Goal: Use online tool/utility: Utilize a website feature to perform a specific function

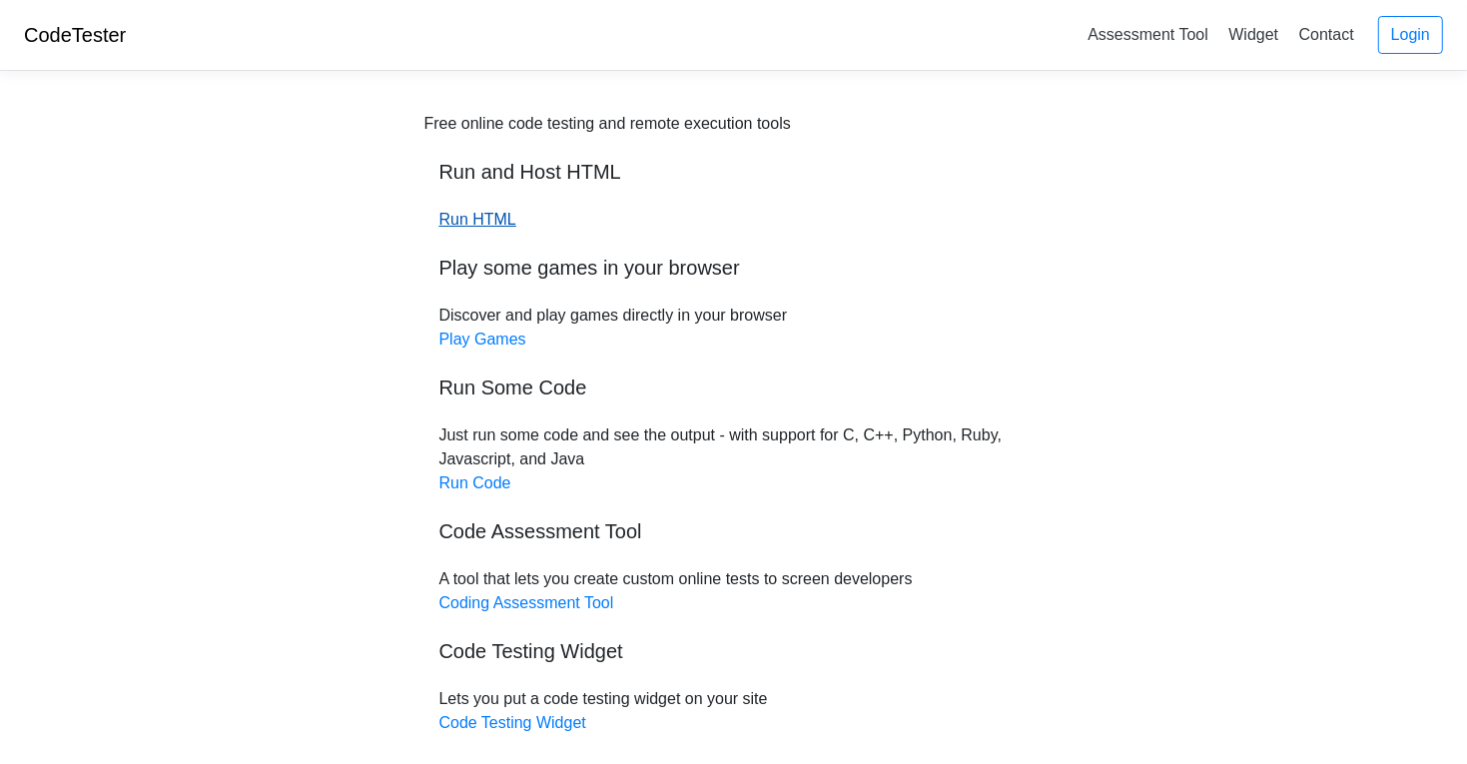
click at [484, 218] on link "Run HTML" at bounding box center [477, 219] width 77 height 17
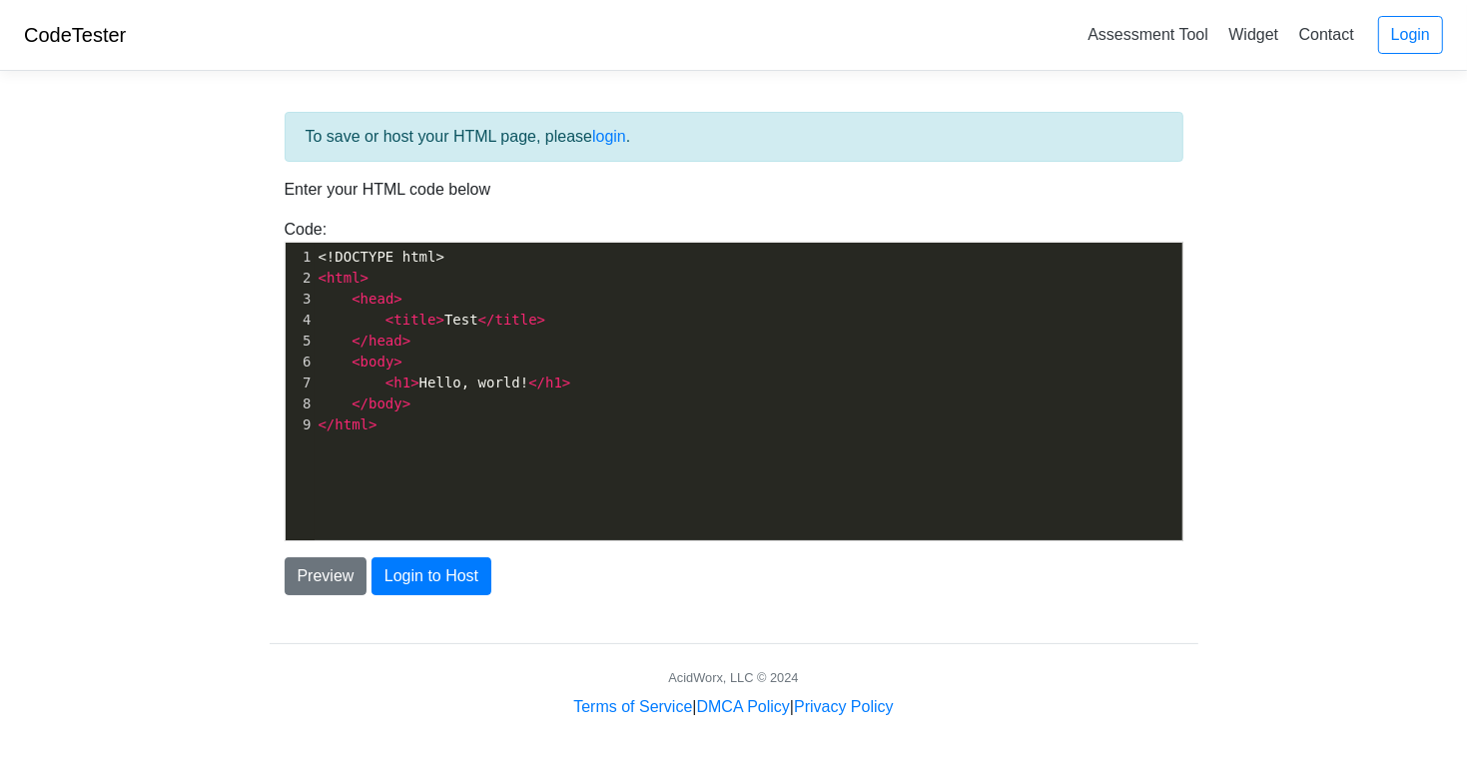
click at [407, 281] on pre "< html >" at bounding box center [749, 278] width 868 height 21
type textarea "a"
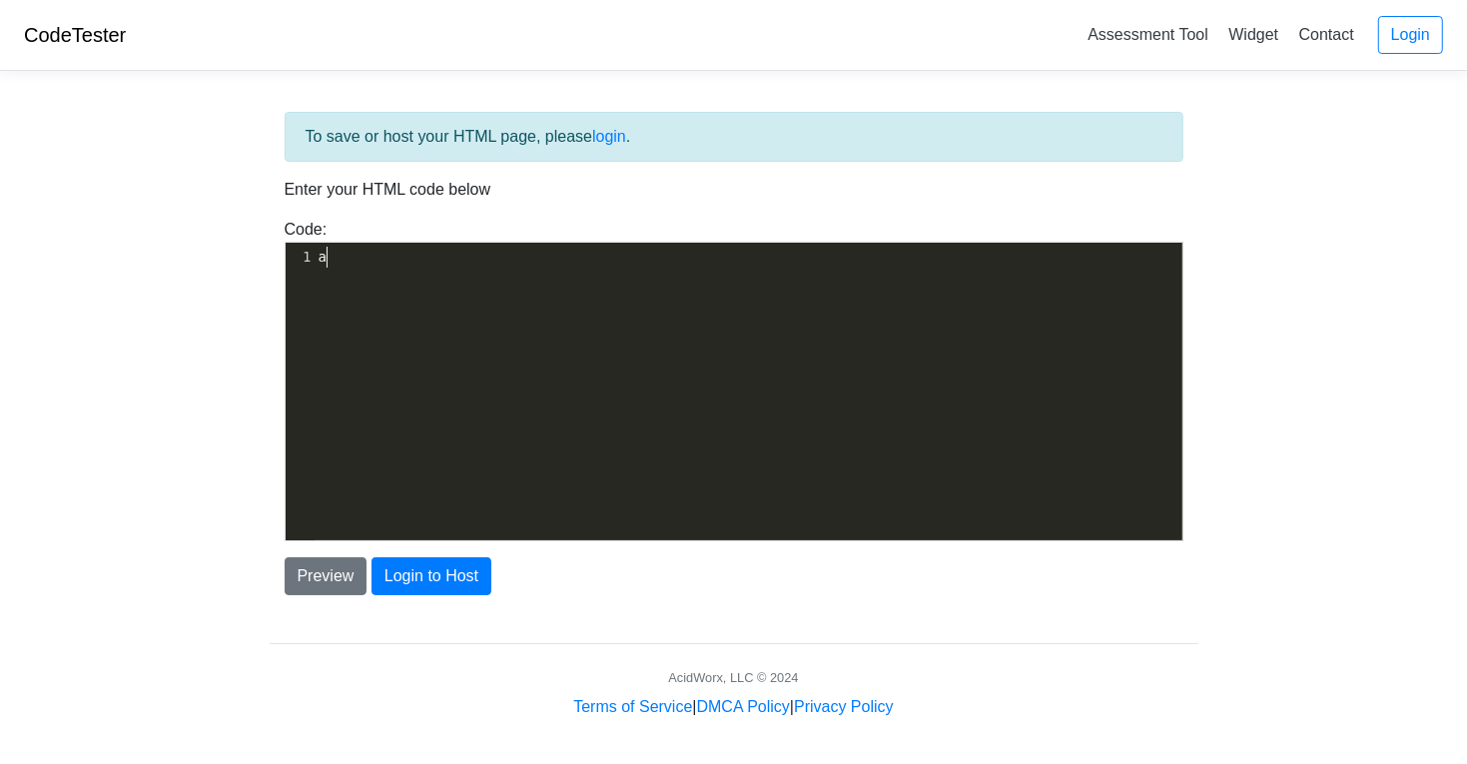
scroll to position [6, 7]
paste textarea
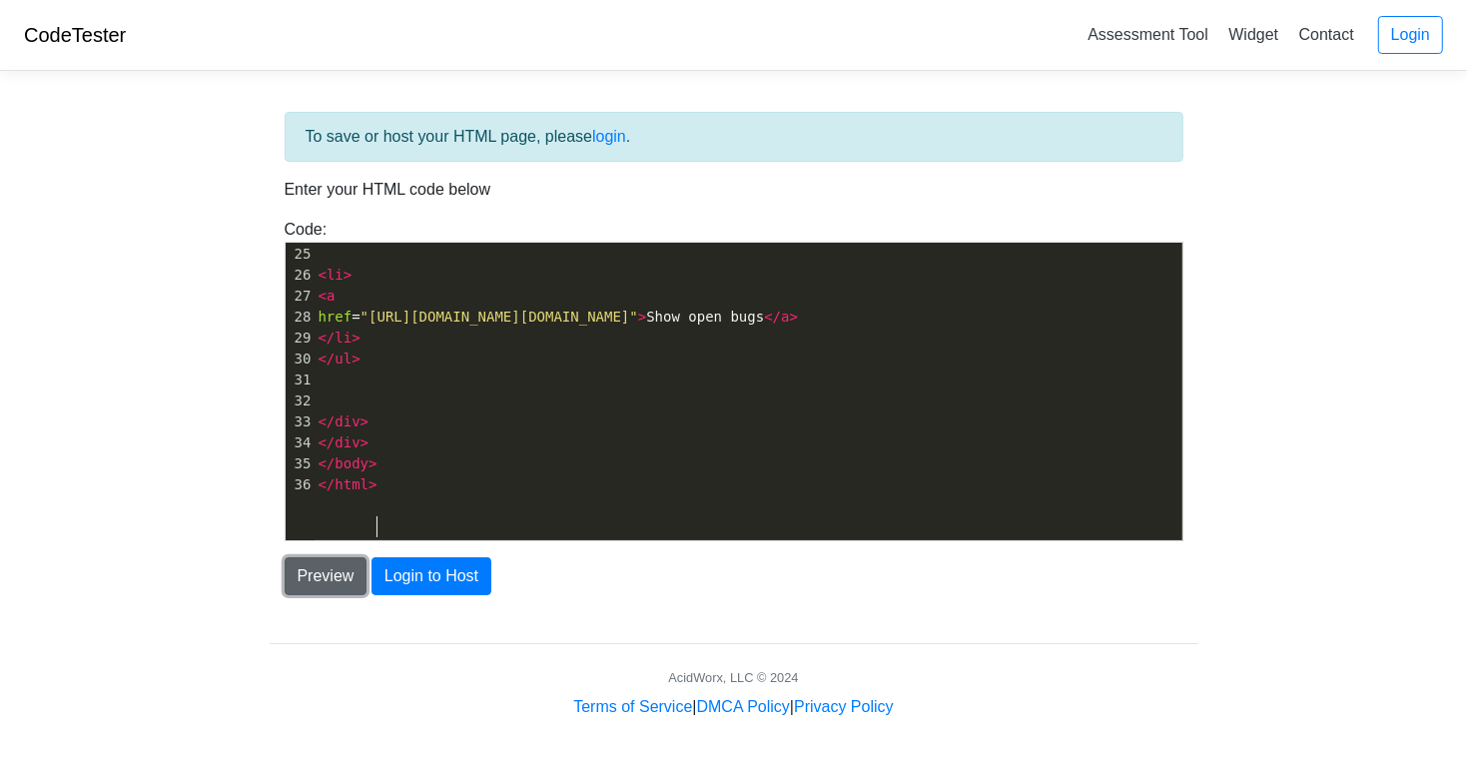
click at [341, 583] on button "Preview" at bounding box center [326, 576] width 83 height 38
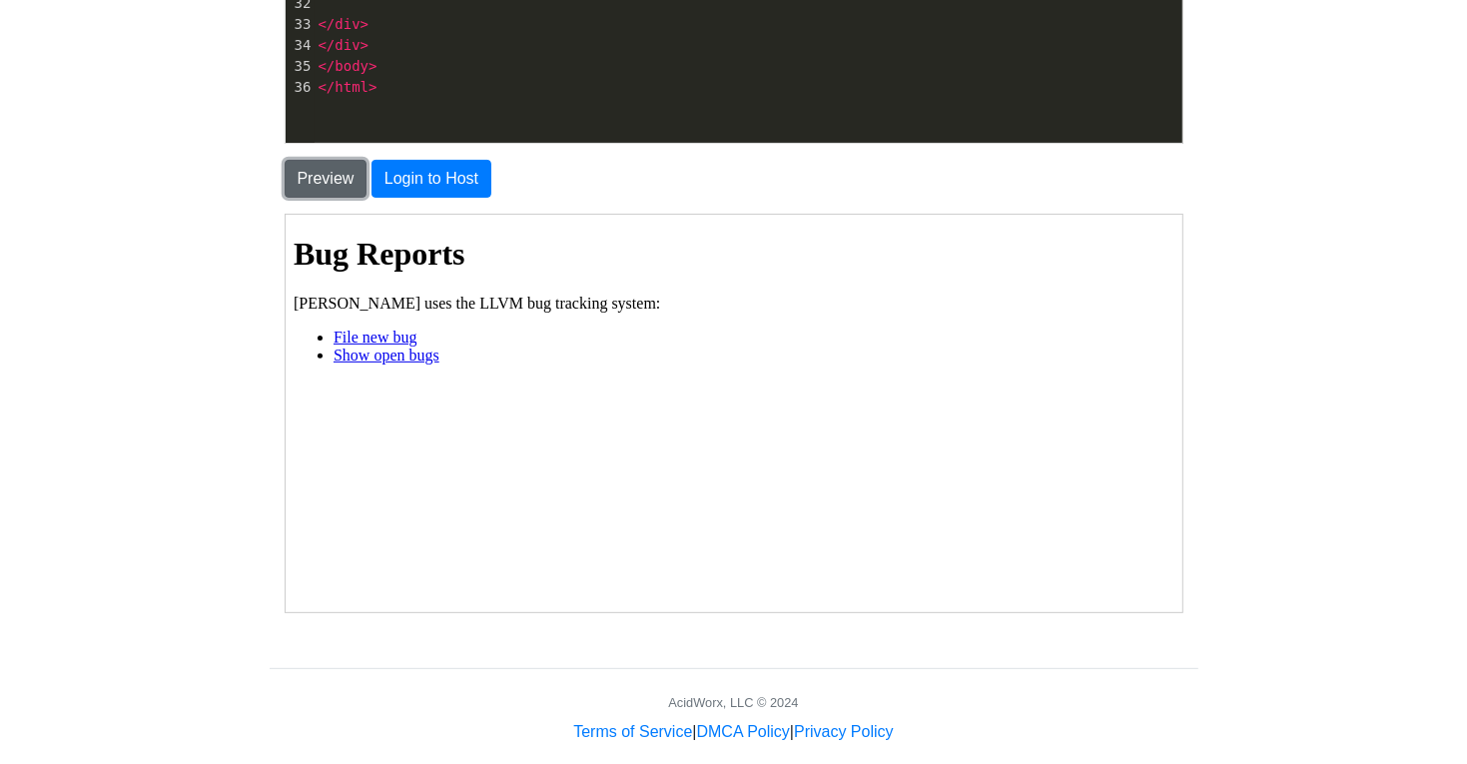
scroll to position [394, 0]
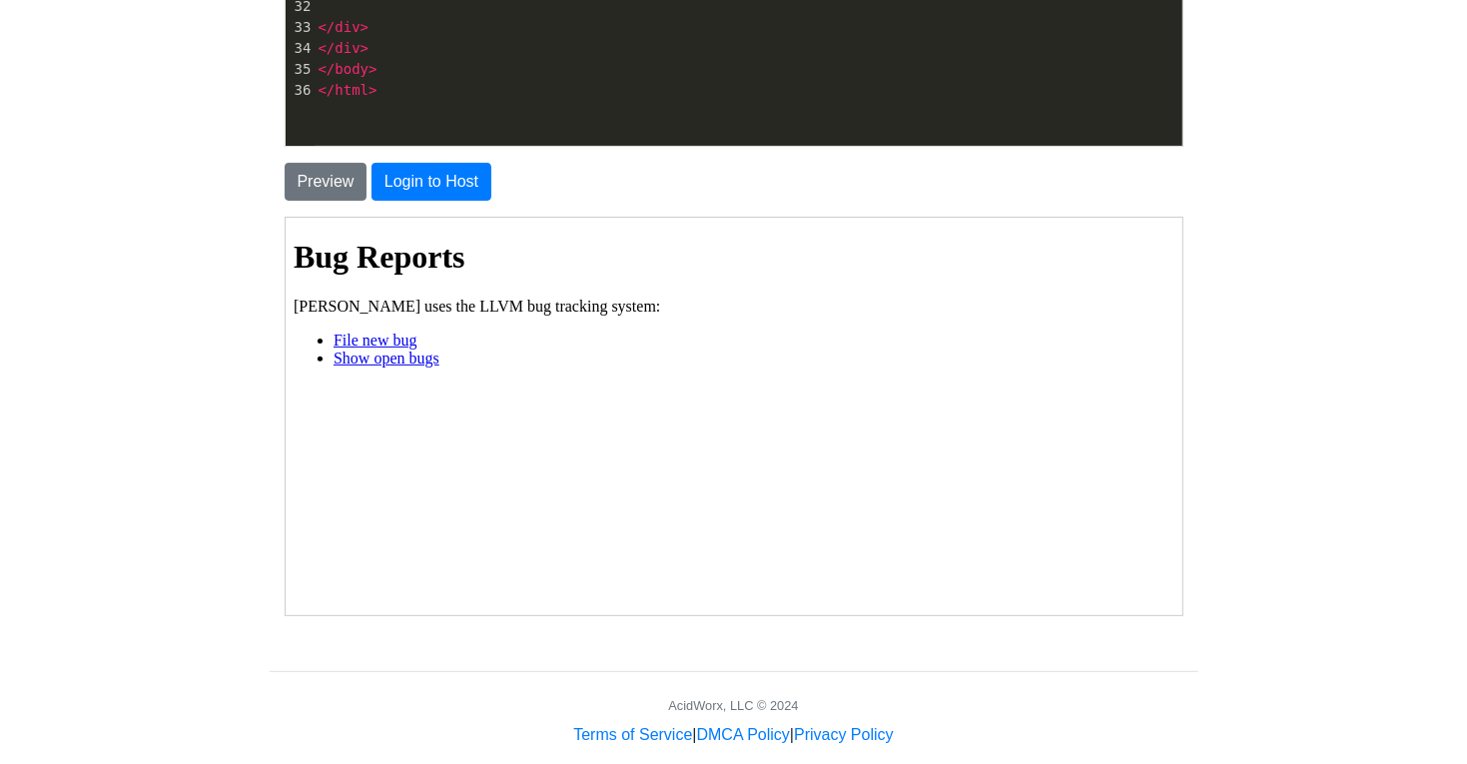
click at [387, 341] on link "File new bug" at bounding box center [373, 337] width 84 height 17
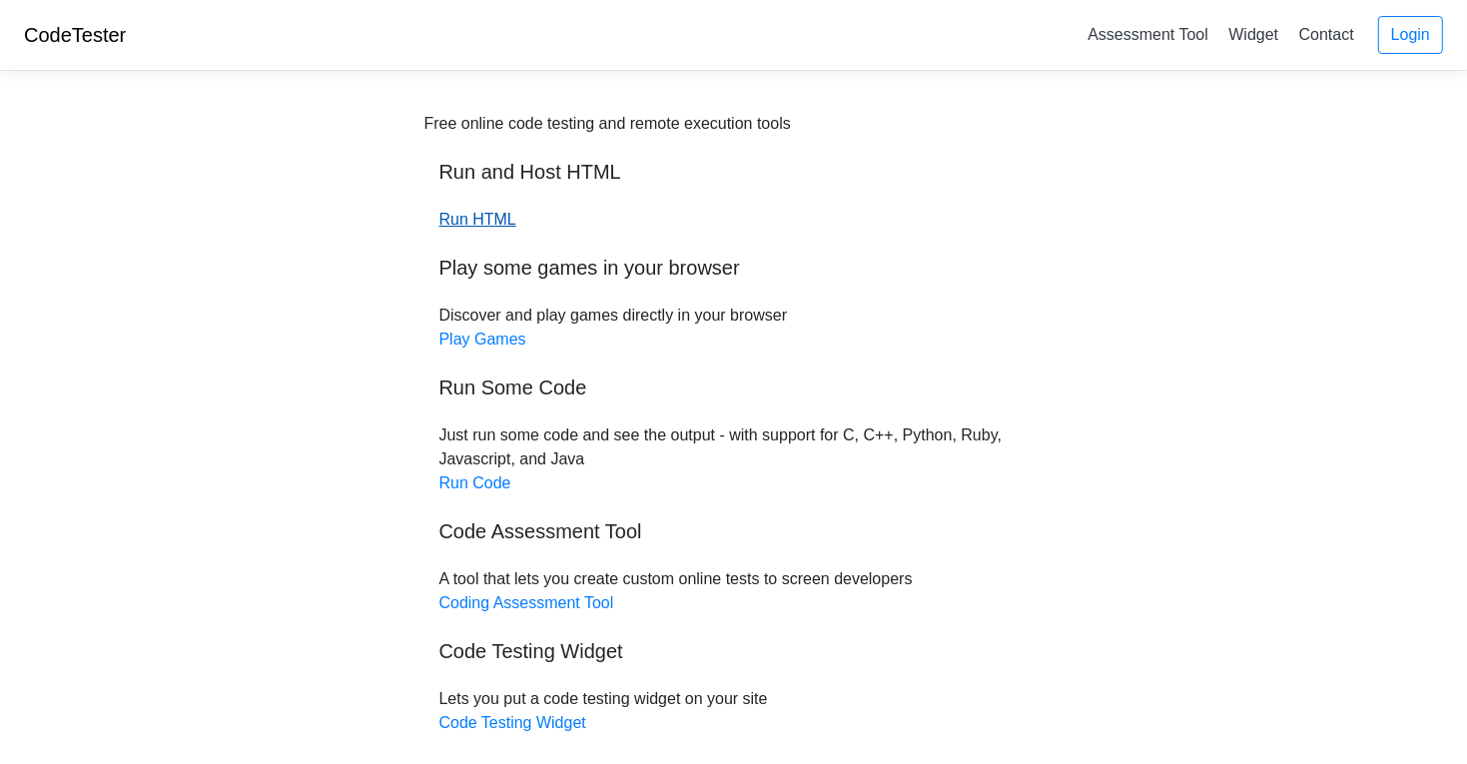
click at [493, 218] on link "Run HTML" at bounding box center [477, 219] width 77 height 17
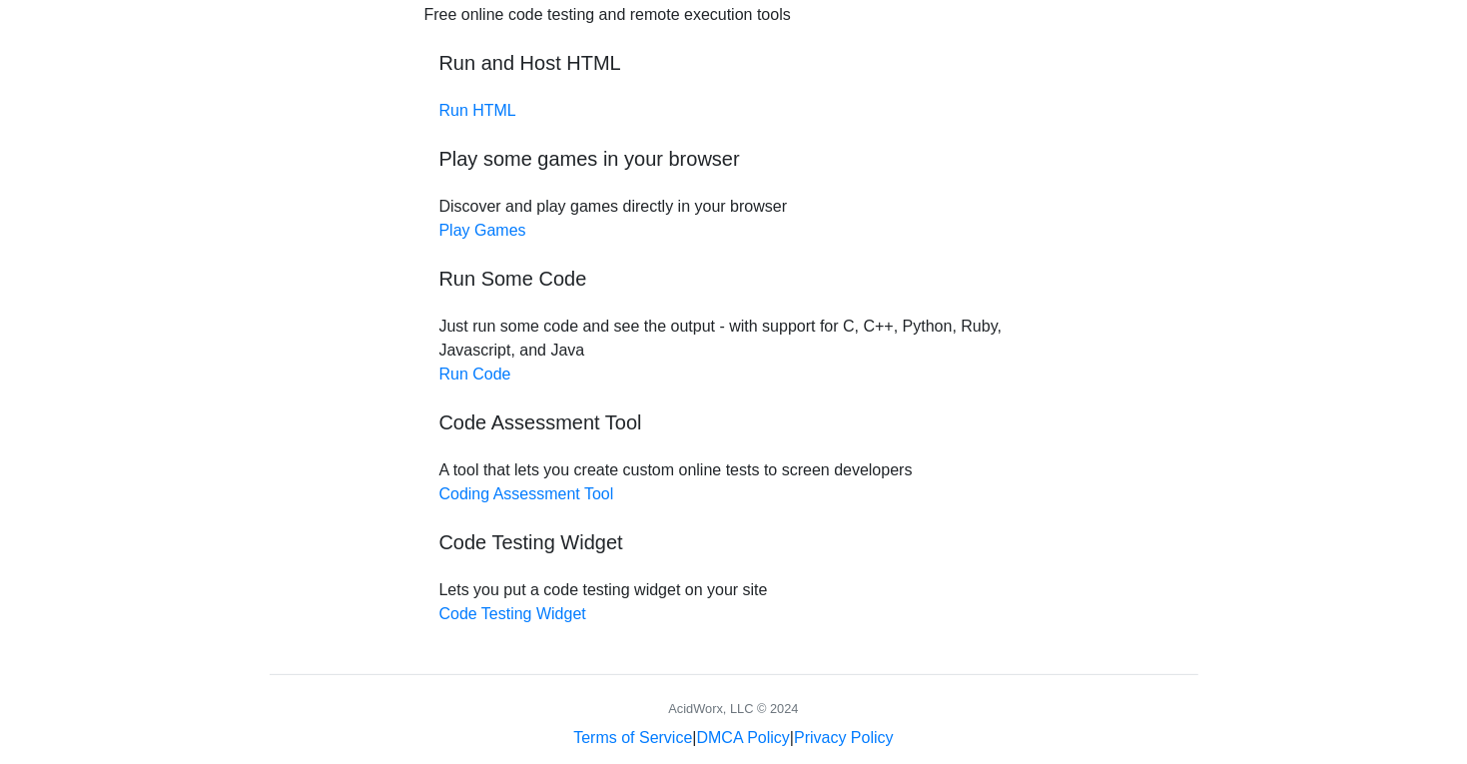
scroll to position [112, 0]
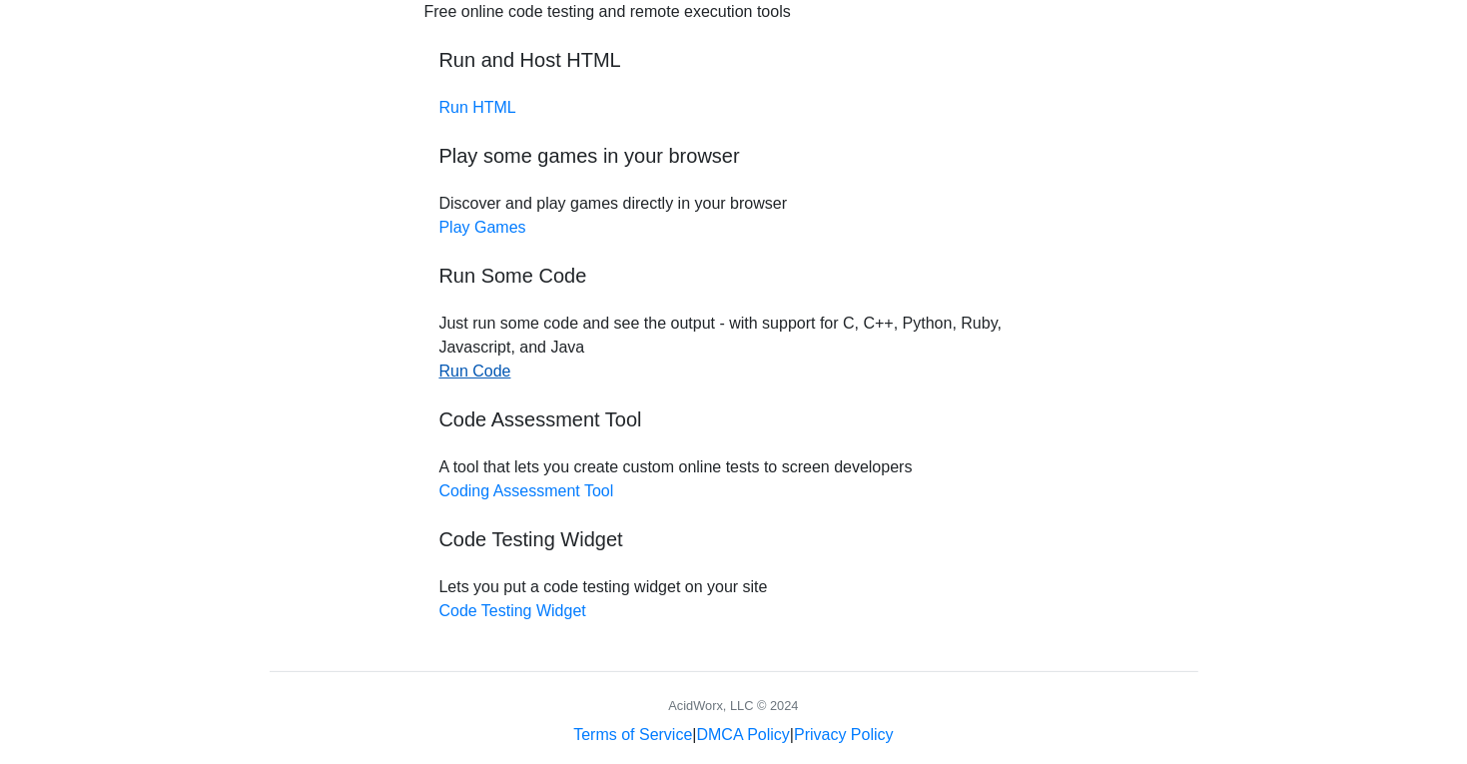
click at [491, 367] on link "Run Code" at bounding box center [475, 370] width 72 height 17
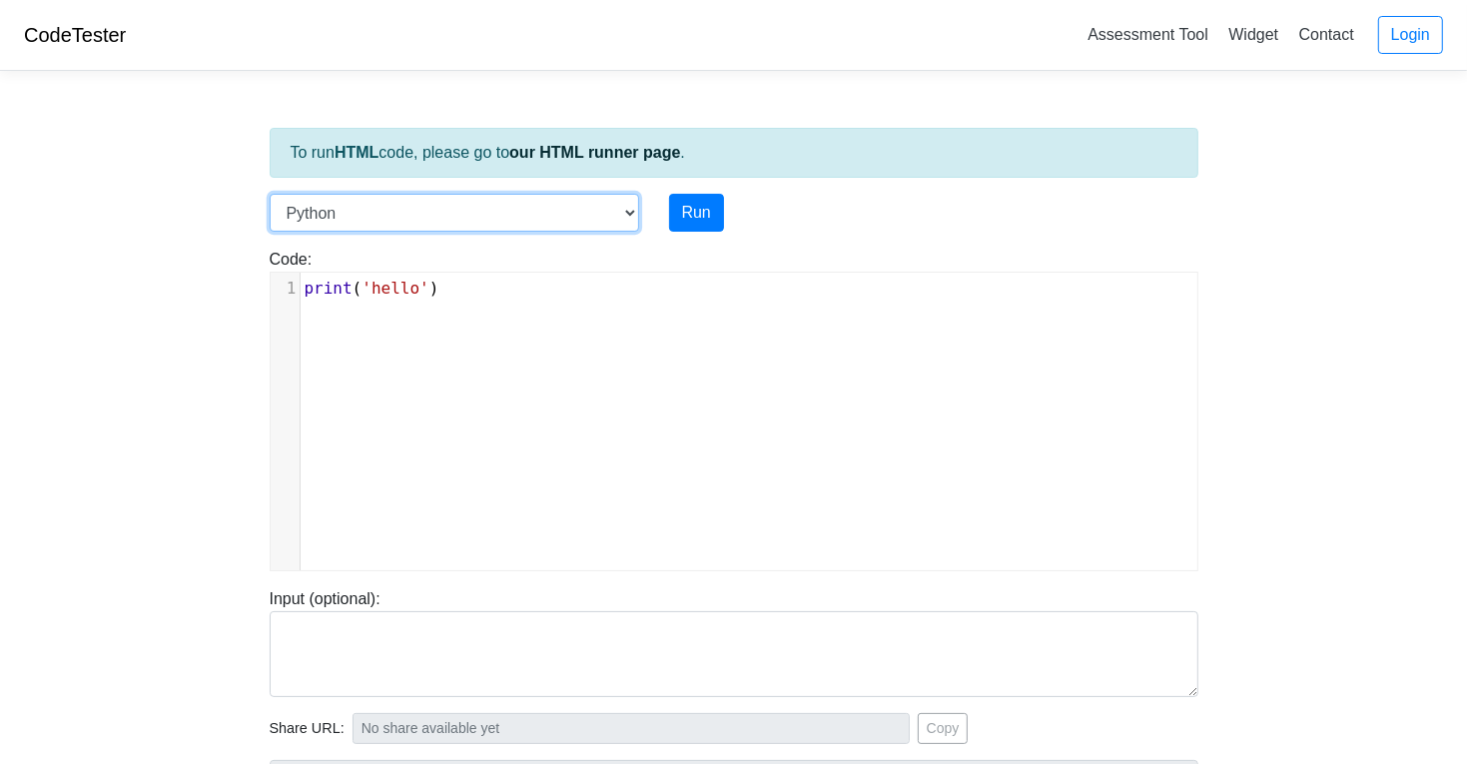
click at [465, 216] on select "C C++ Go Java Javascript Python Ruby" at bounding box center [454, 213] width 369 height 38
select select "javascript"
click at [270, 194] on select "C C++ Go Java Javascript Python Ruby" at bounding box center [454, 213] width 369 height 38
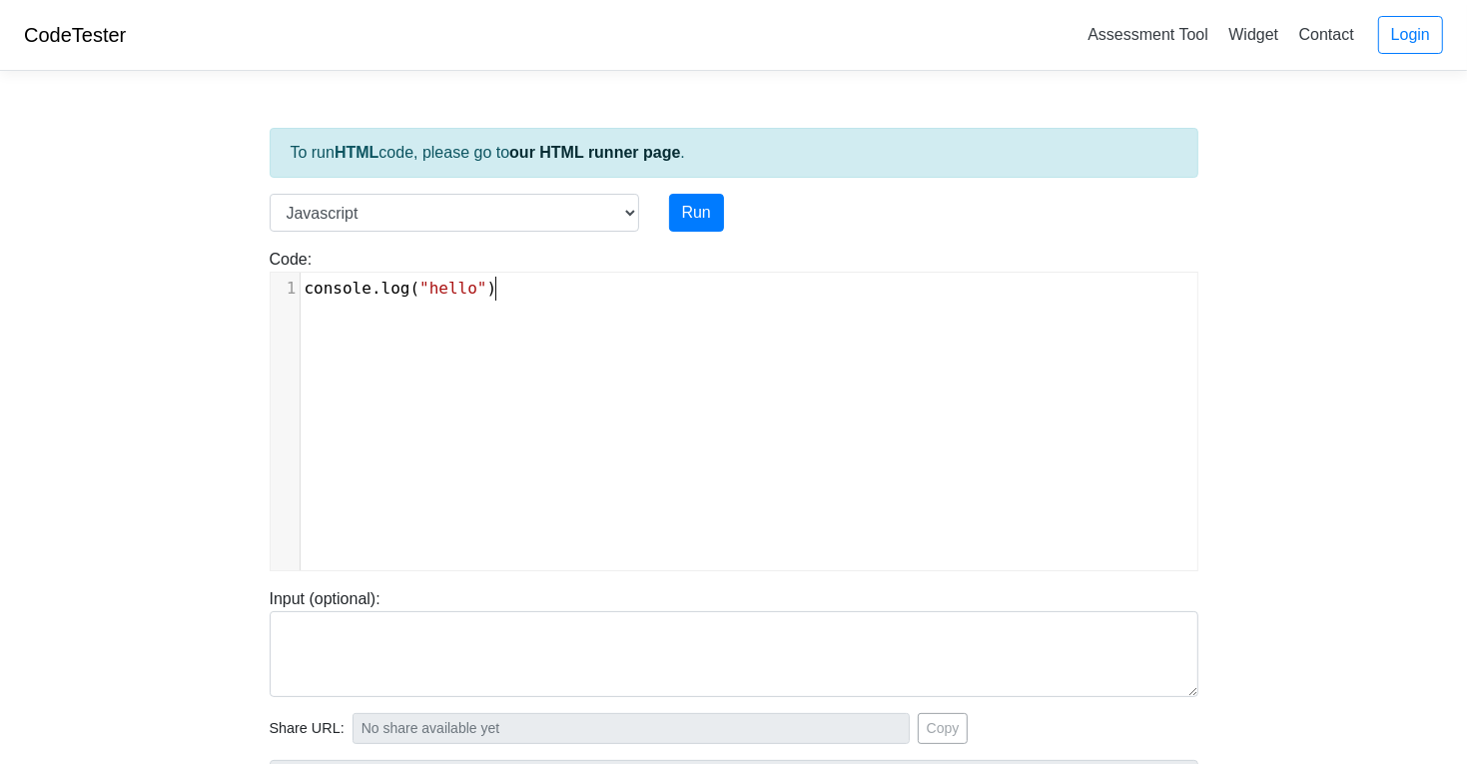
click at [481, 313] on div "xxxxxxxxxx 1 console . log ( "hello" )" at bounding box center [749, 436] width 957 height 327
type textarea "]"
paste textarea
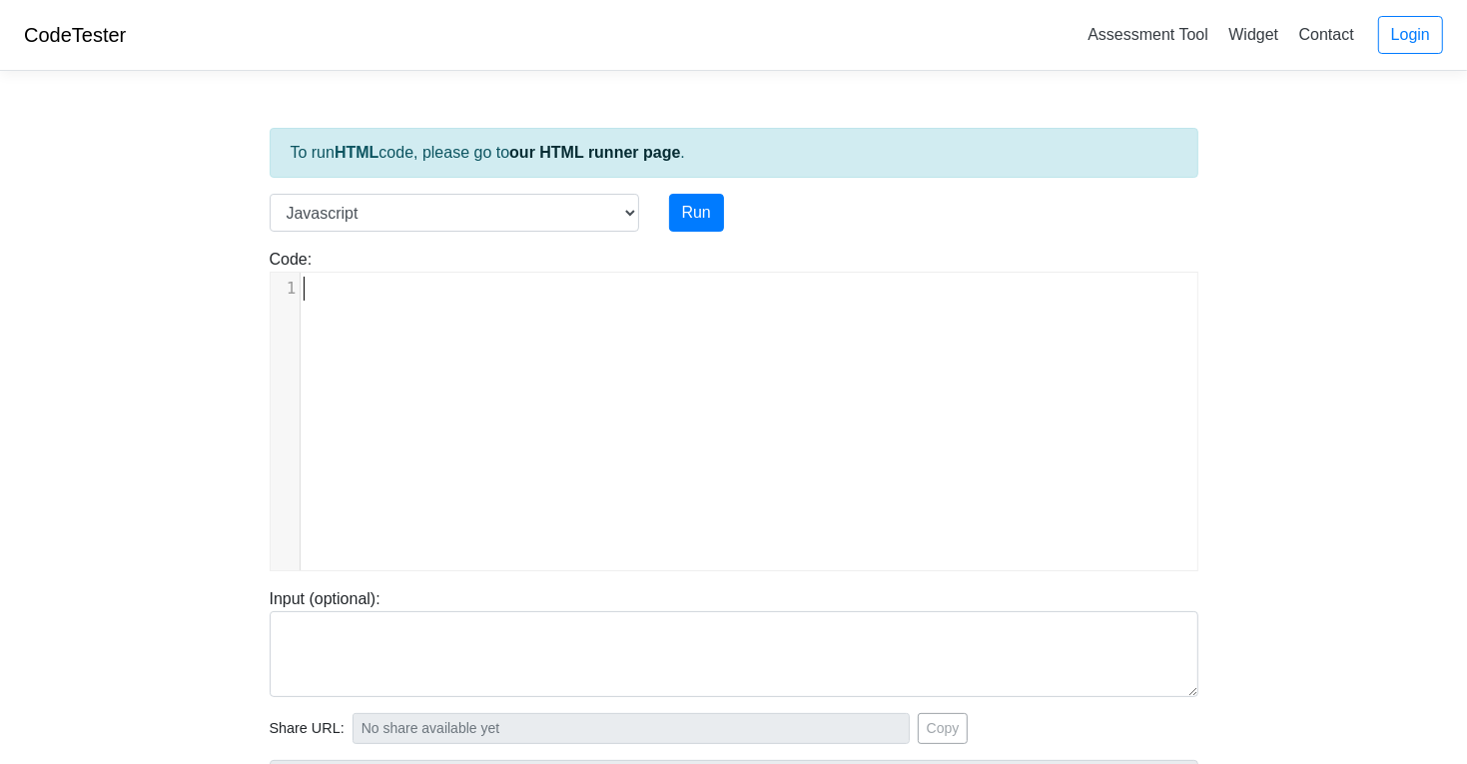
scroll to position [4981, 0]
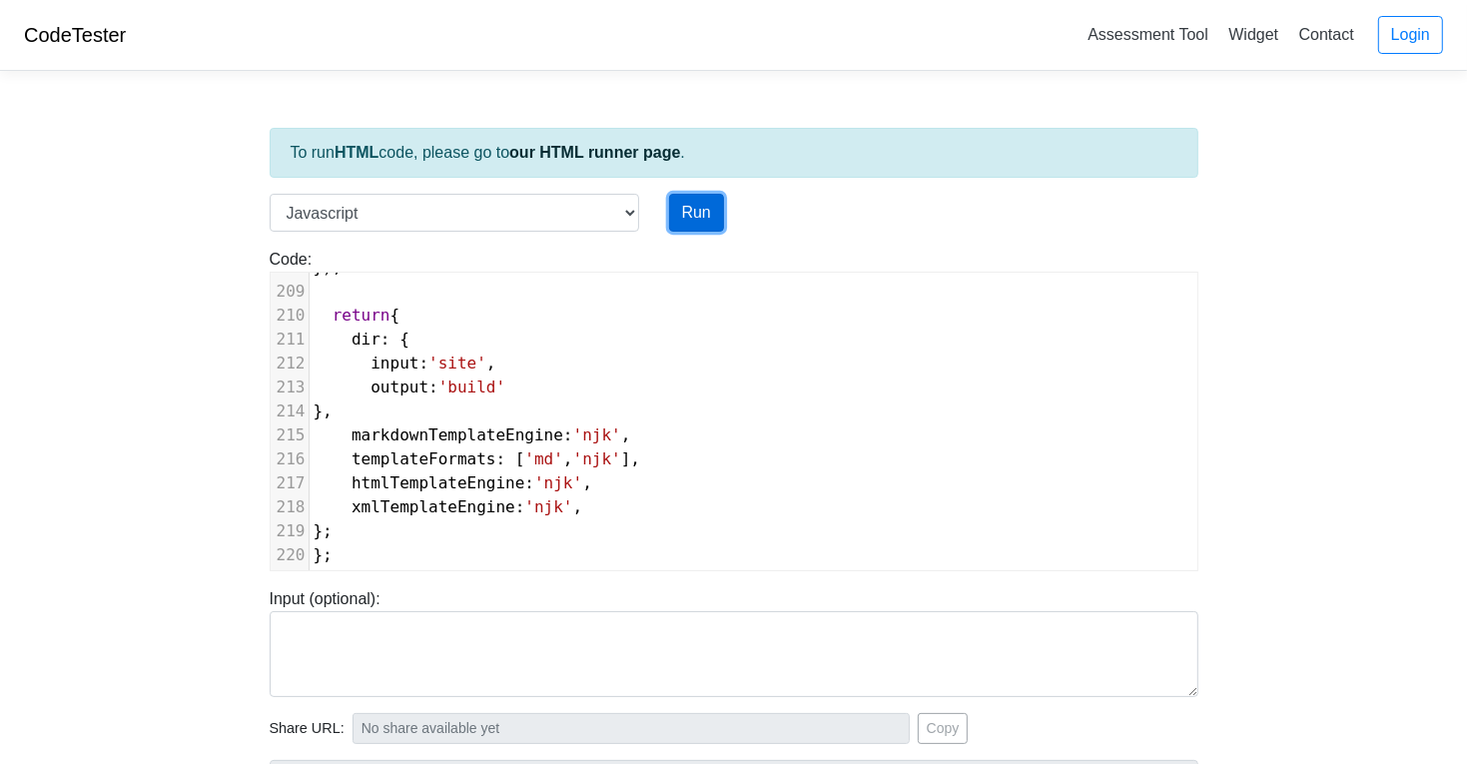
click at [695, 208] on button "Run" at bounding box center [696, 213] width 55 height 38
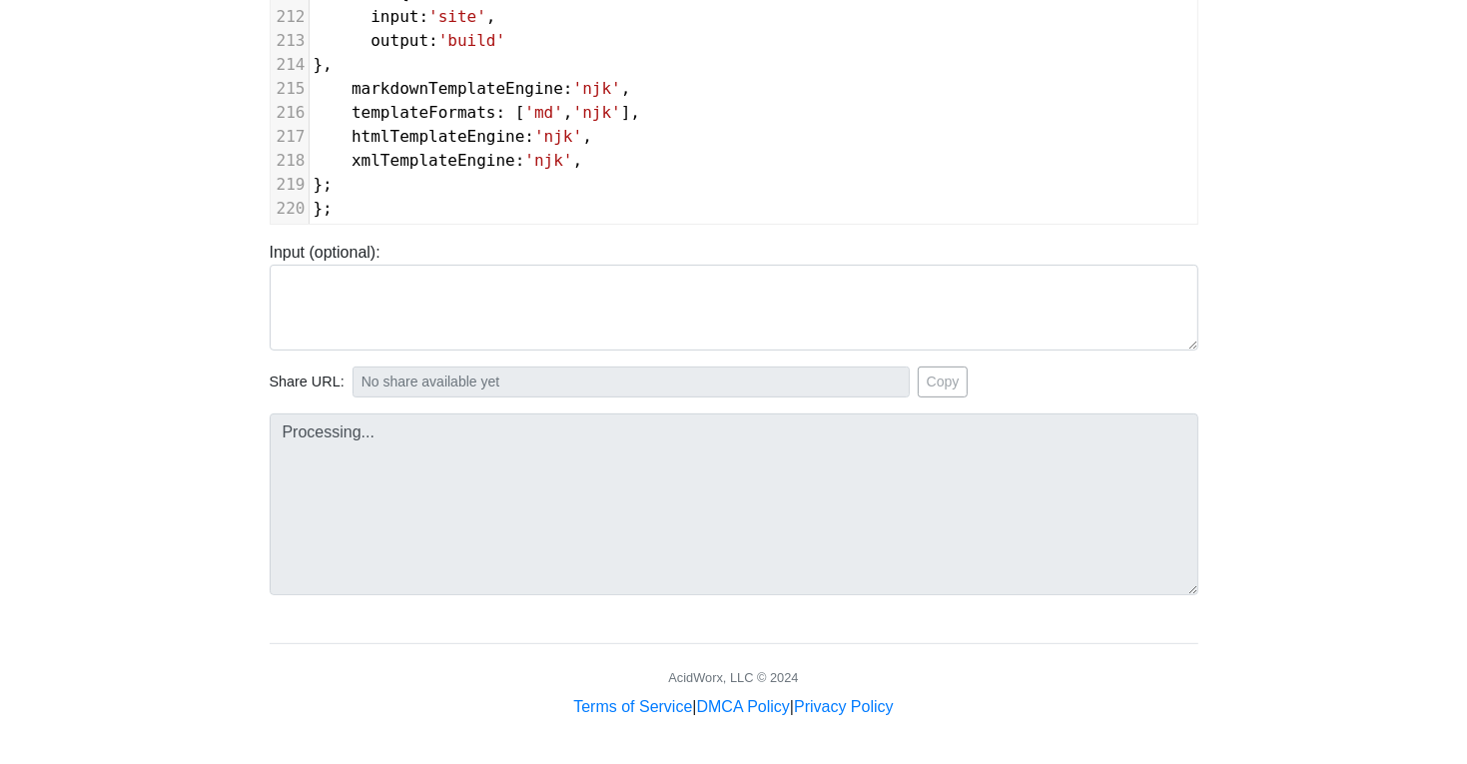
type input "https://codetester.io/runner?s=e0zyEvYmzb"
click at [938, 375] on button "Copy" at bounding box center [943, 382] width 51 height 31
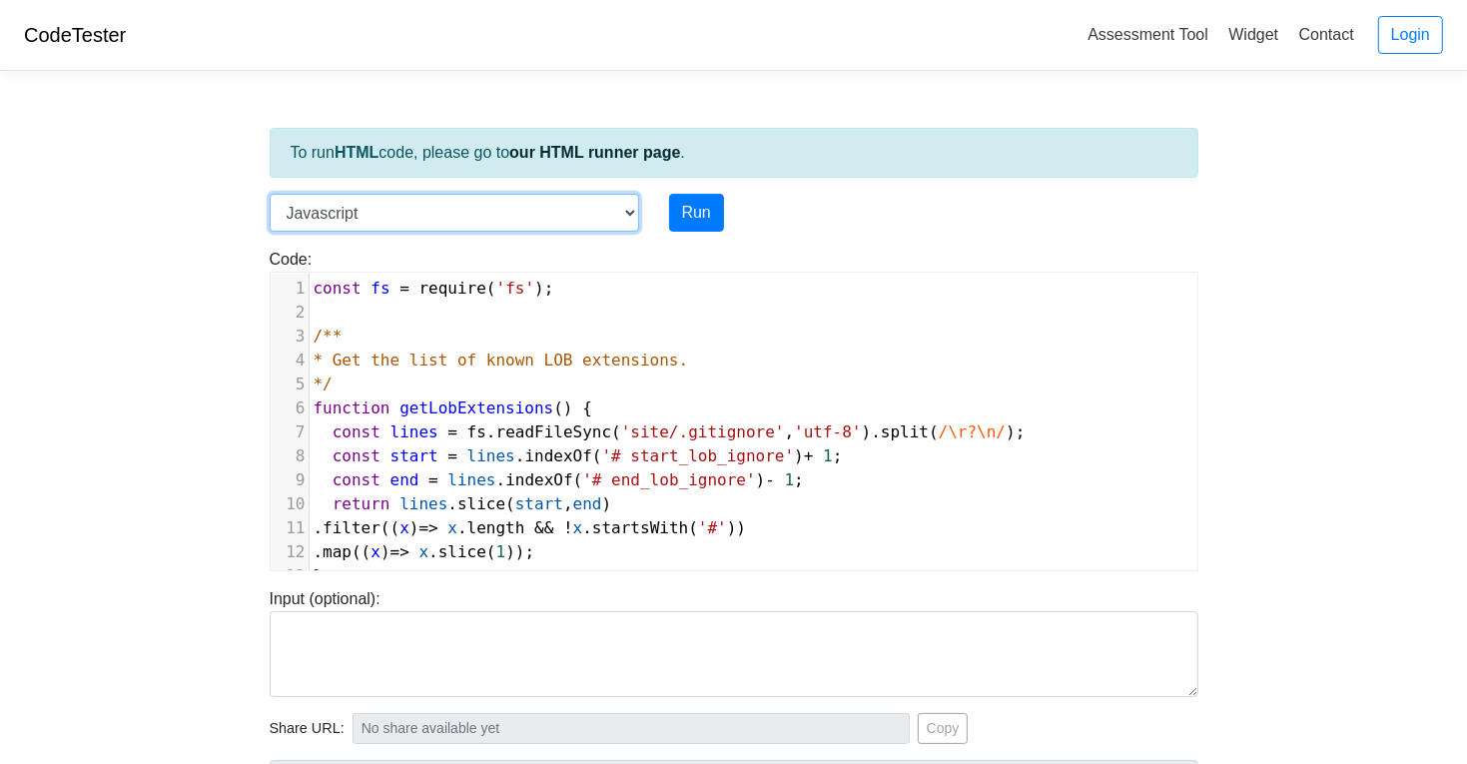
click at [534, 223] on select "C C++ Go Java Javascript Python Ruby" at bounding box center [454, 213] width 369 height 38
click at [504, 205] on select "C C++ Go Java Javascript Python Ruby" at bounding box center [454, 213] width 369 height 38
click at [270, 194] on select "C C++ Go Java Javascript Python Ruby" at bounding box center [454, 213] width 369 height 38
click at [487, 390] on pre "*/" at bounding box center [754, 384] width 888 height 24
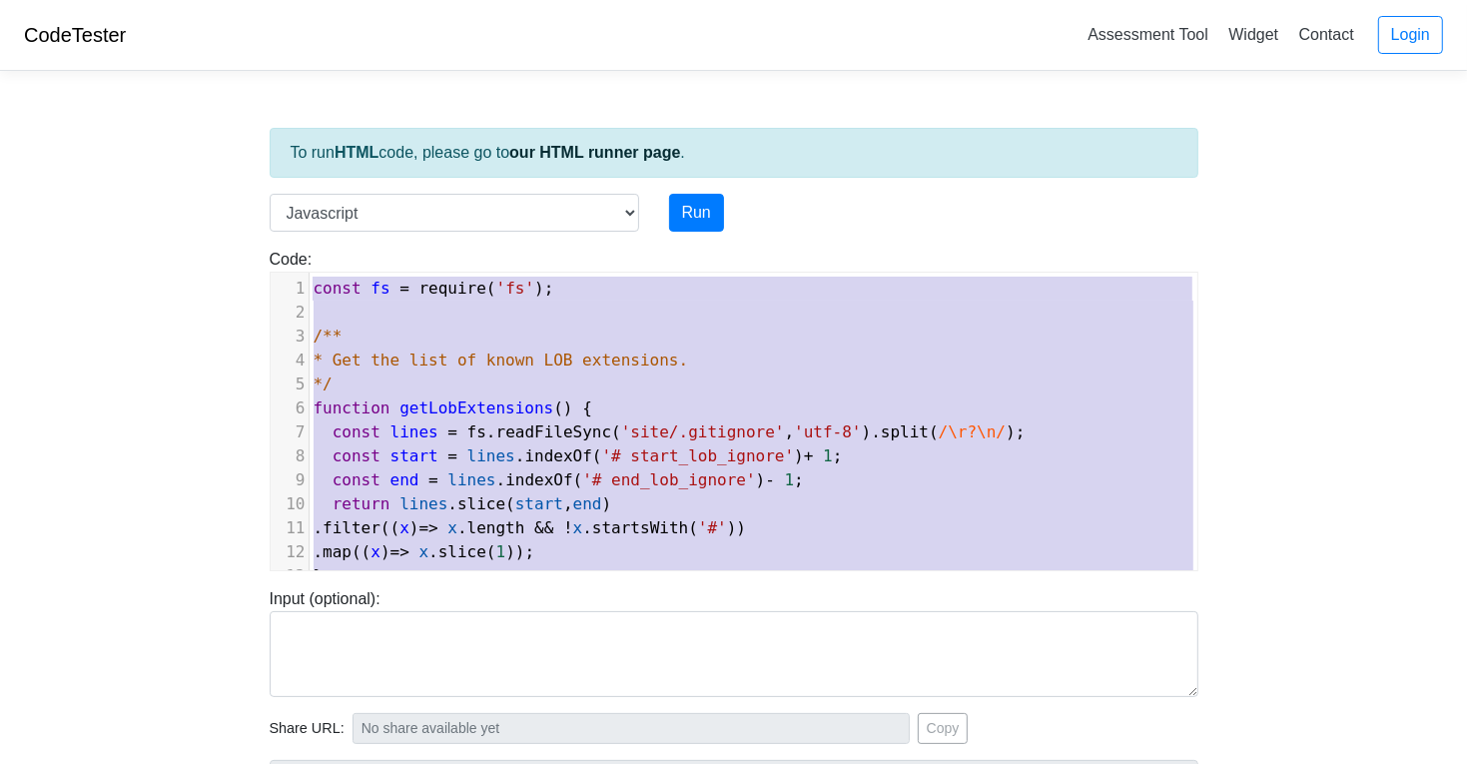
type textarea "a"
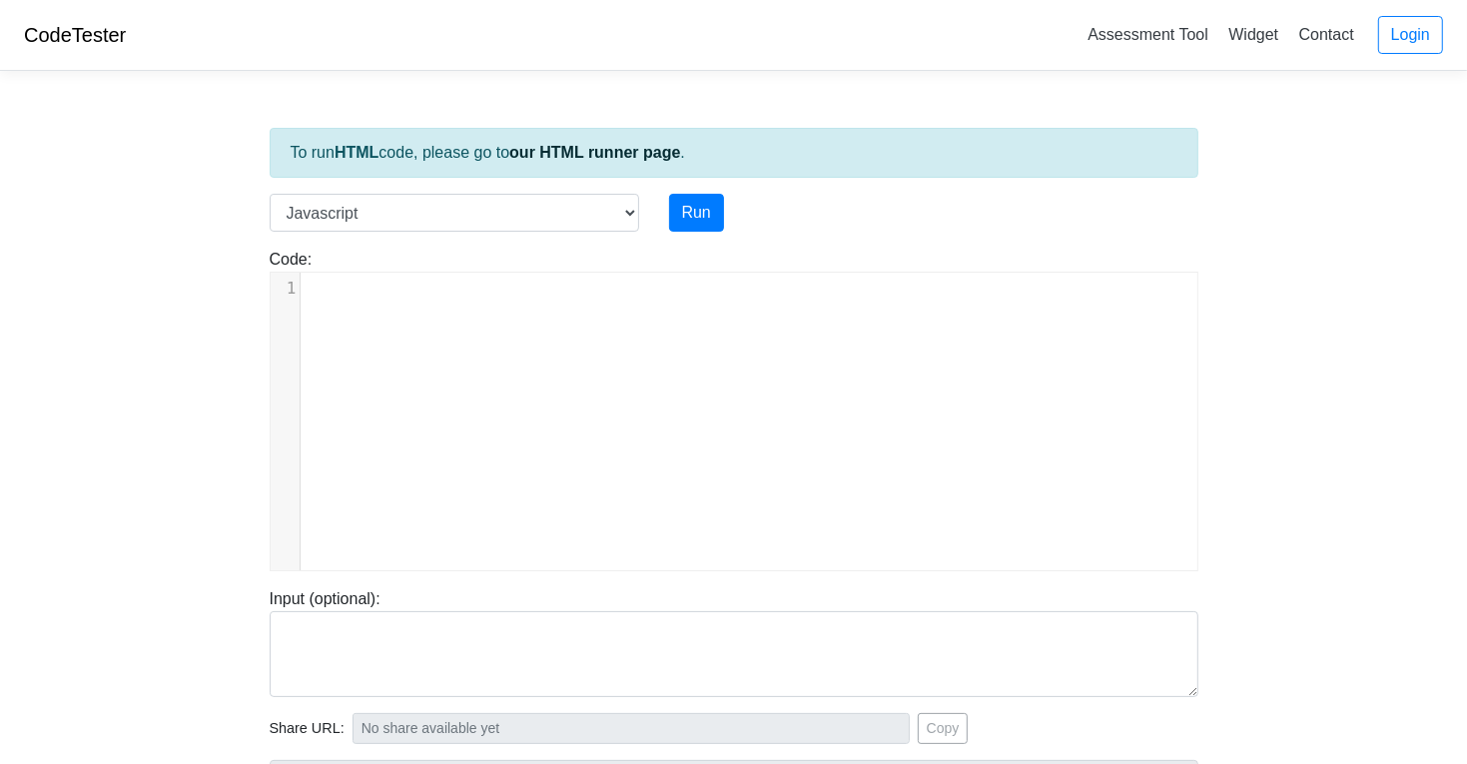
paste textarea
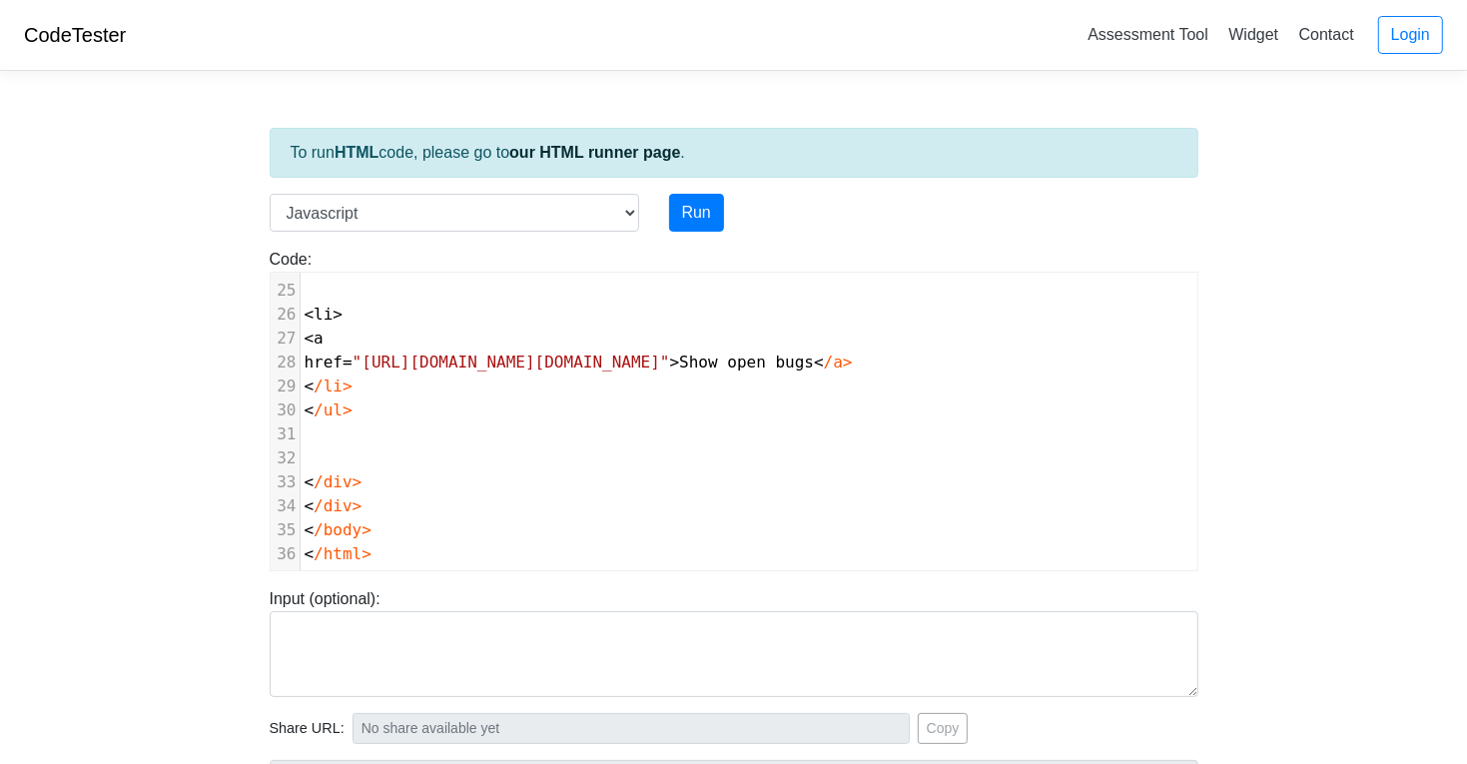
scroll to position [122, 0]
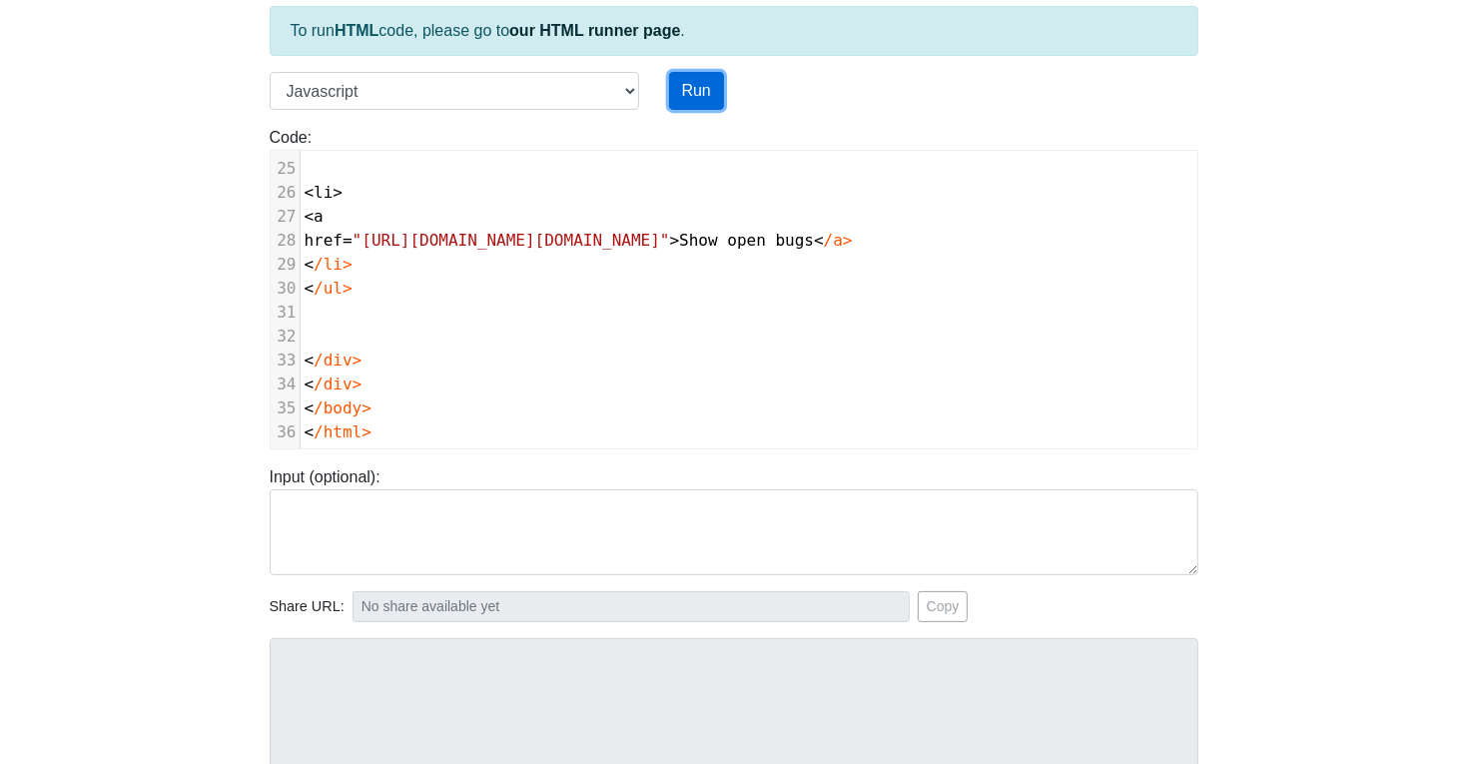
click at [709, 98] on button "Run" at bounding box center [696, 91] width 55 height 38
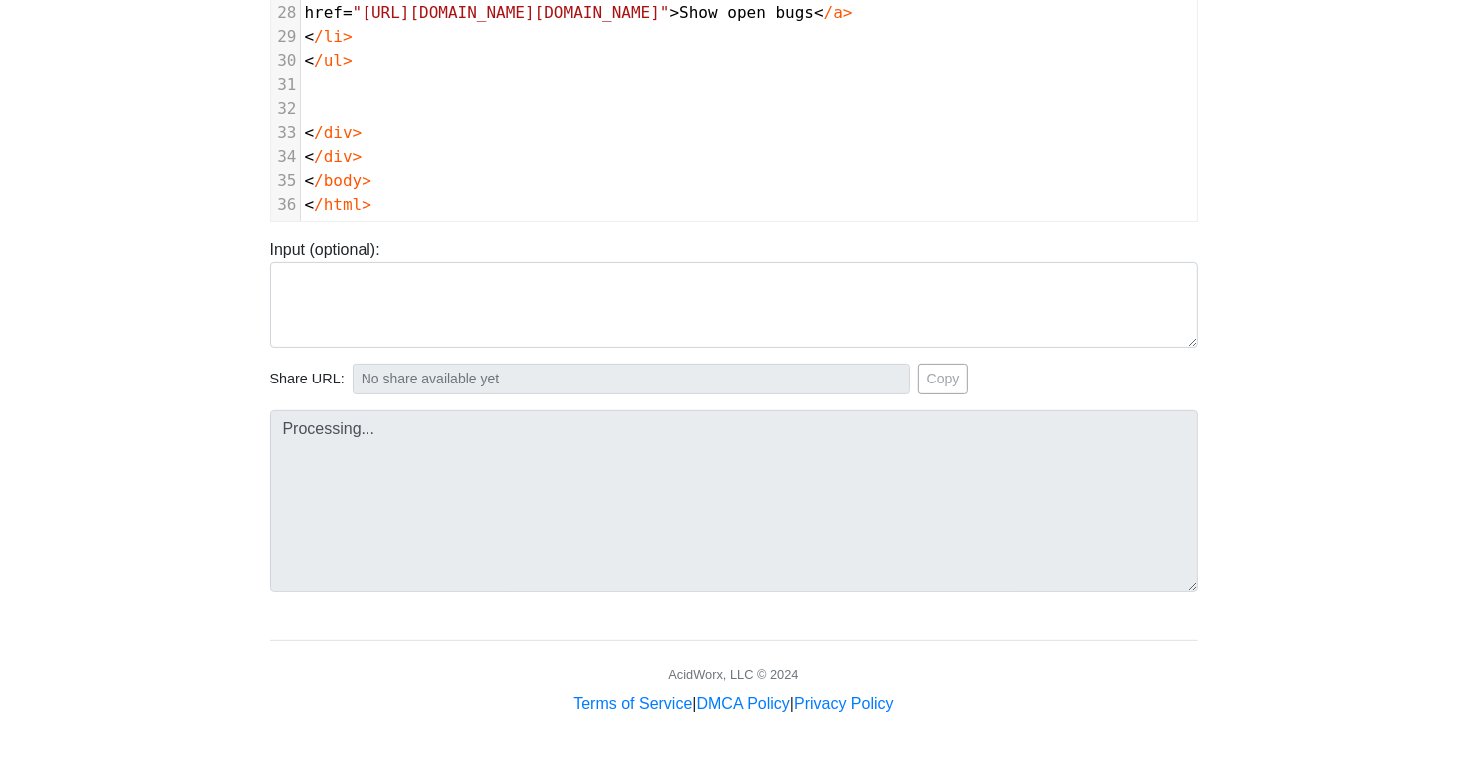
type input "https://codetester.io/runner?s=yAX7J07AlD"
type textarea "Submission status: Runtime Error (NZEC) Stderr: /box/script.js:1 <!DOCTYPE HTML…"
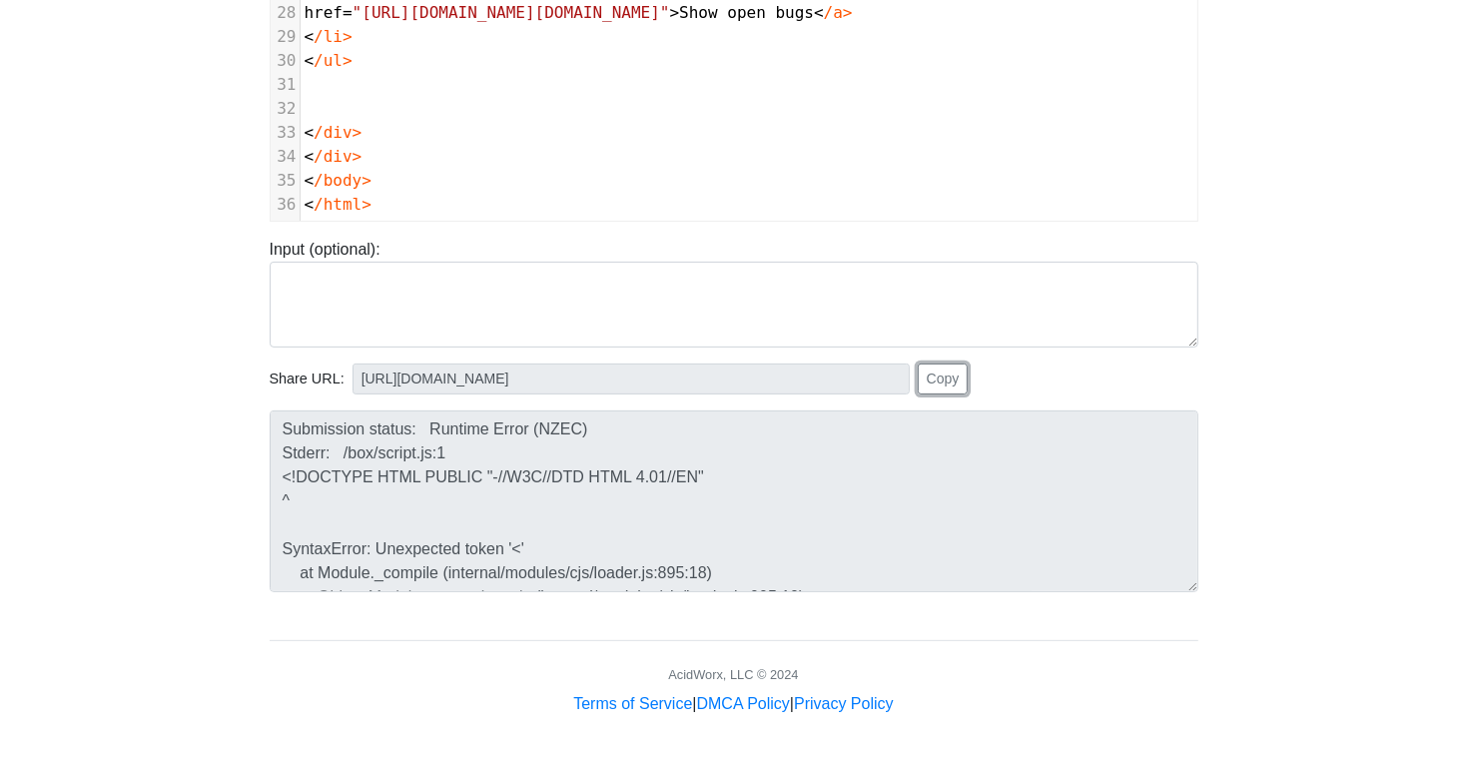
click at [931, 378] on button "Copy" at bounding box center [943, 378] width 51 height 31
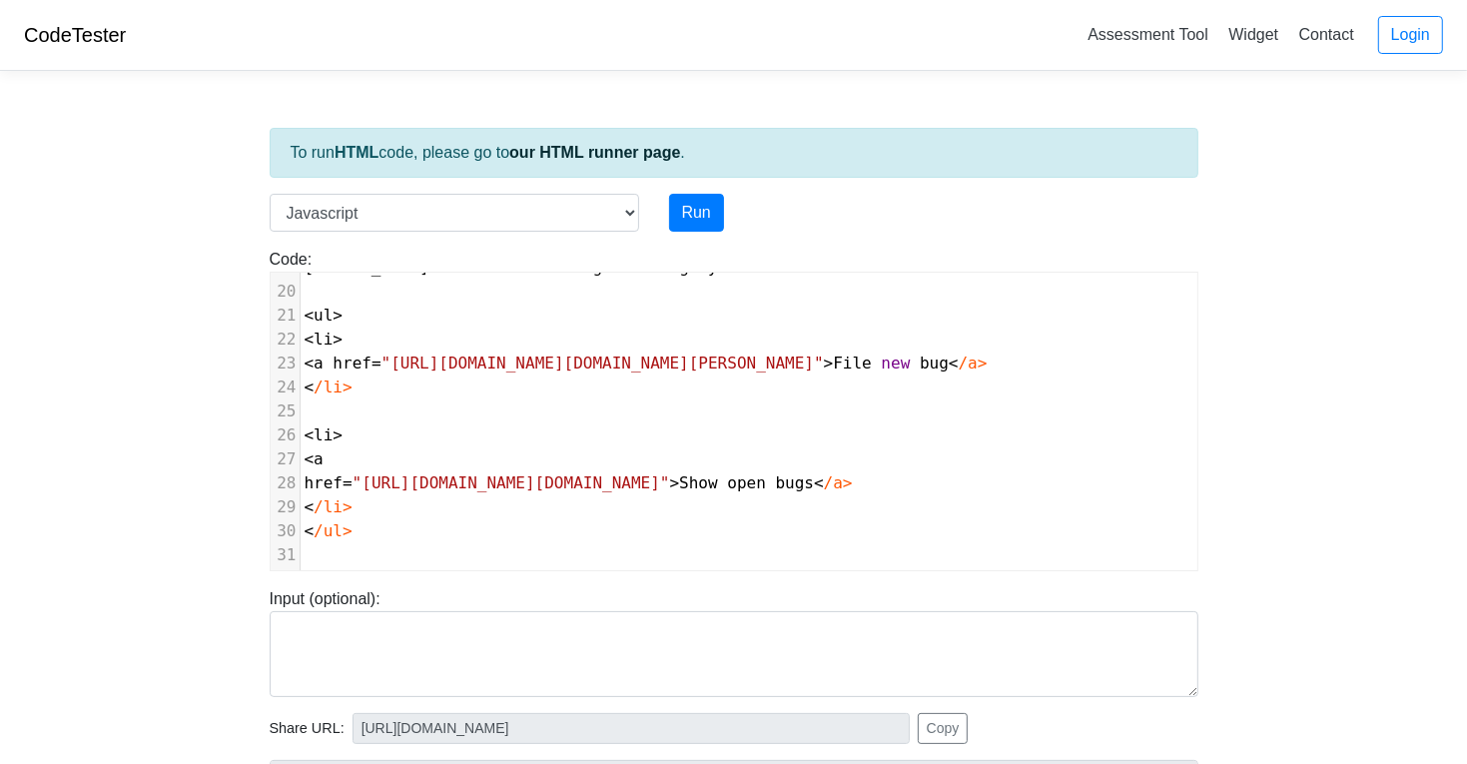
scroll to position [326, 0]
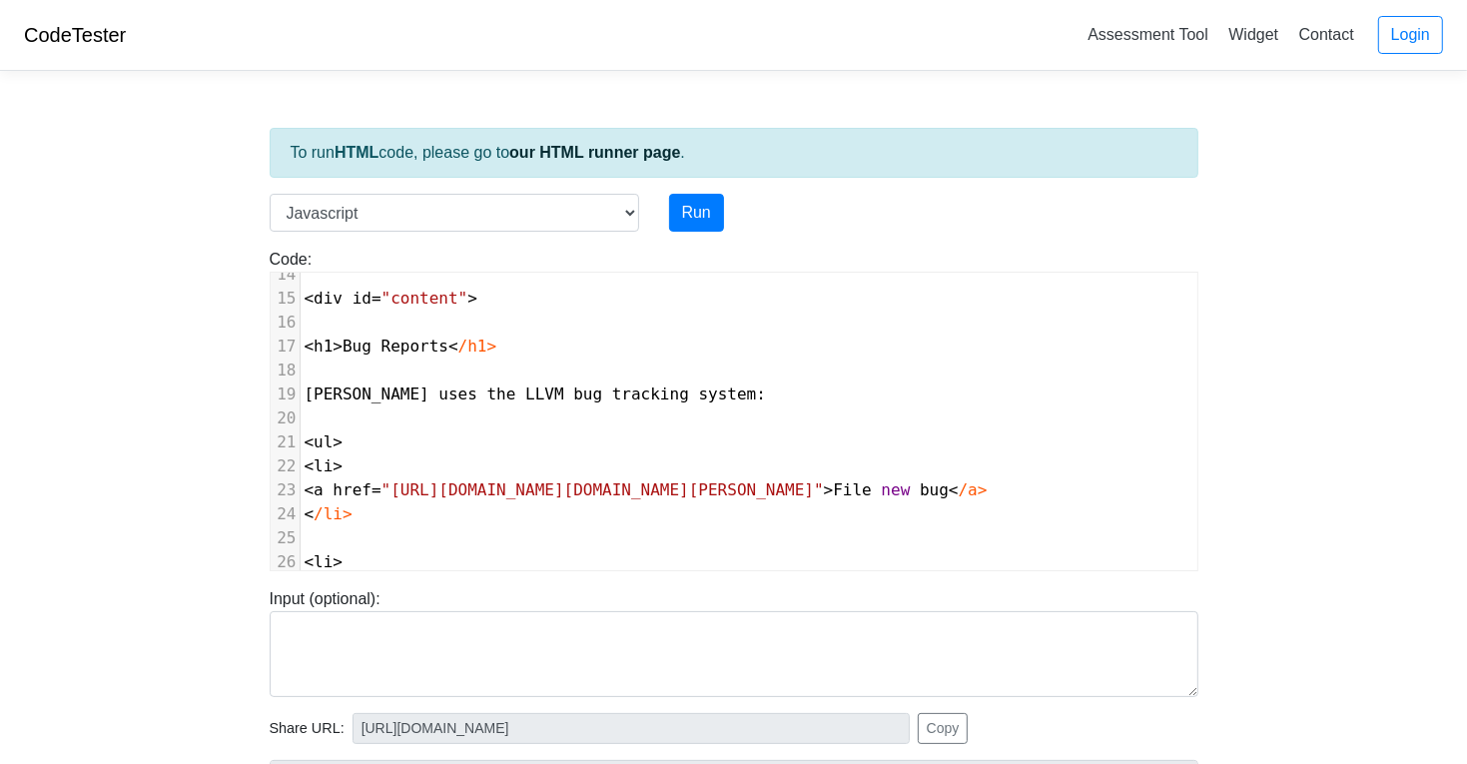
click at [79, 26] on link "CodeTester" at bounding box center [75, 35] width 102 height 22
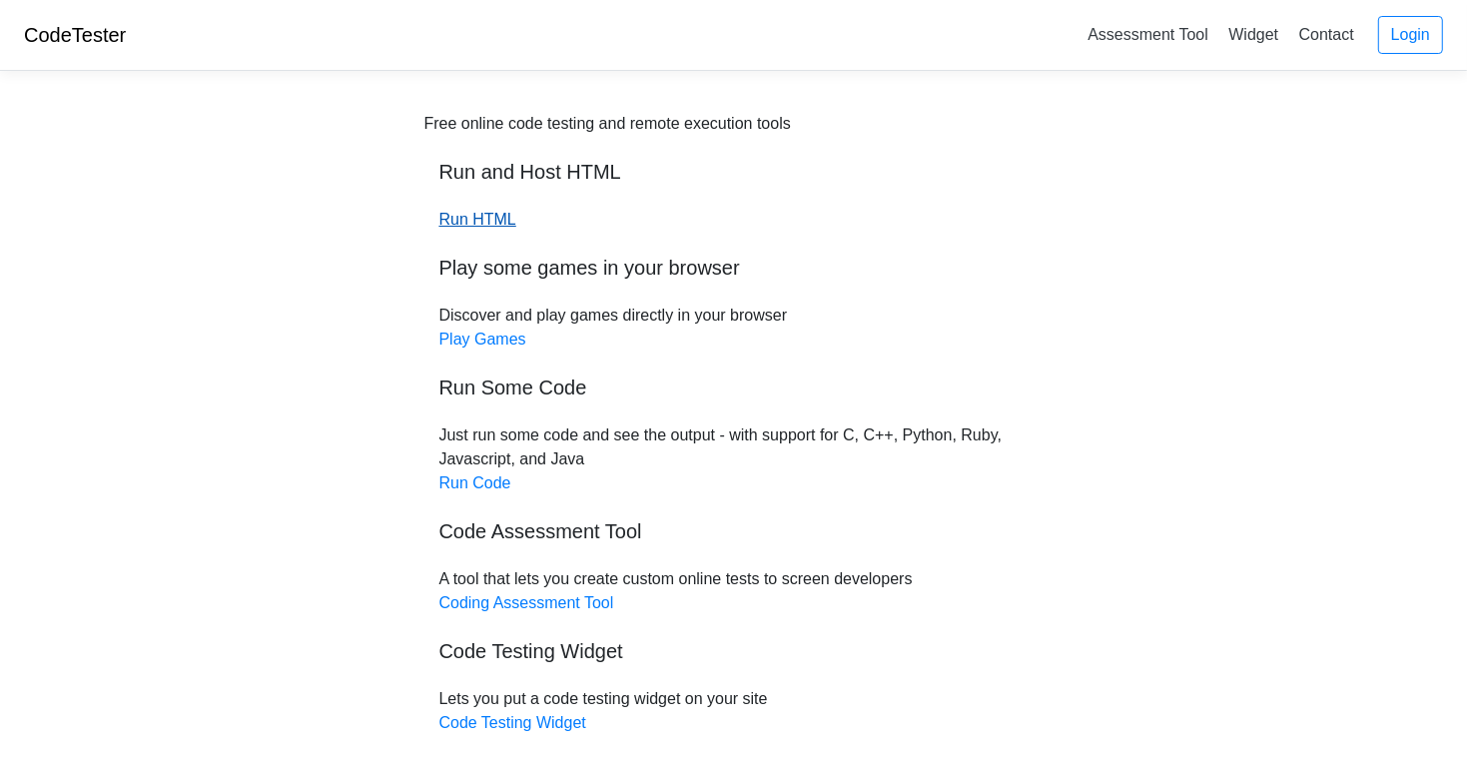
click at [492, 218] on link "Run HTML" at bounding box center [477, 219] width 77 height 17
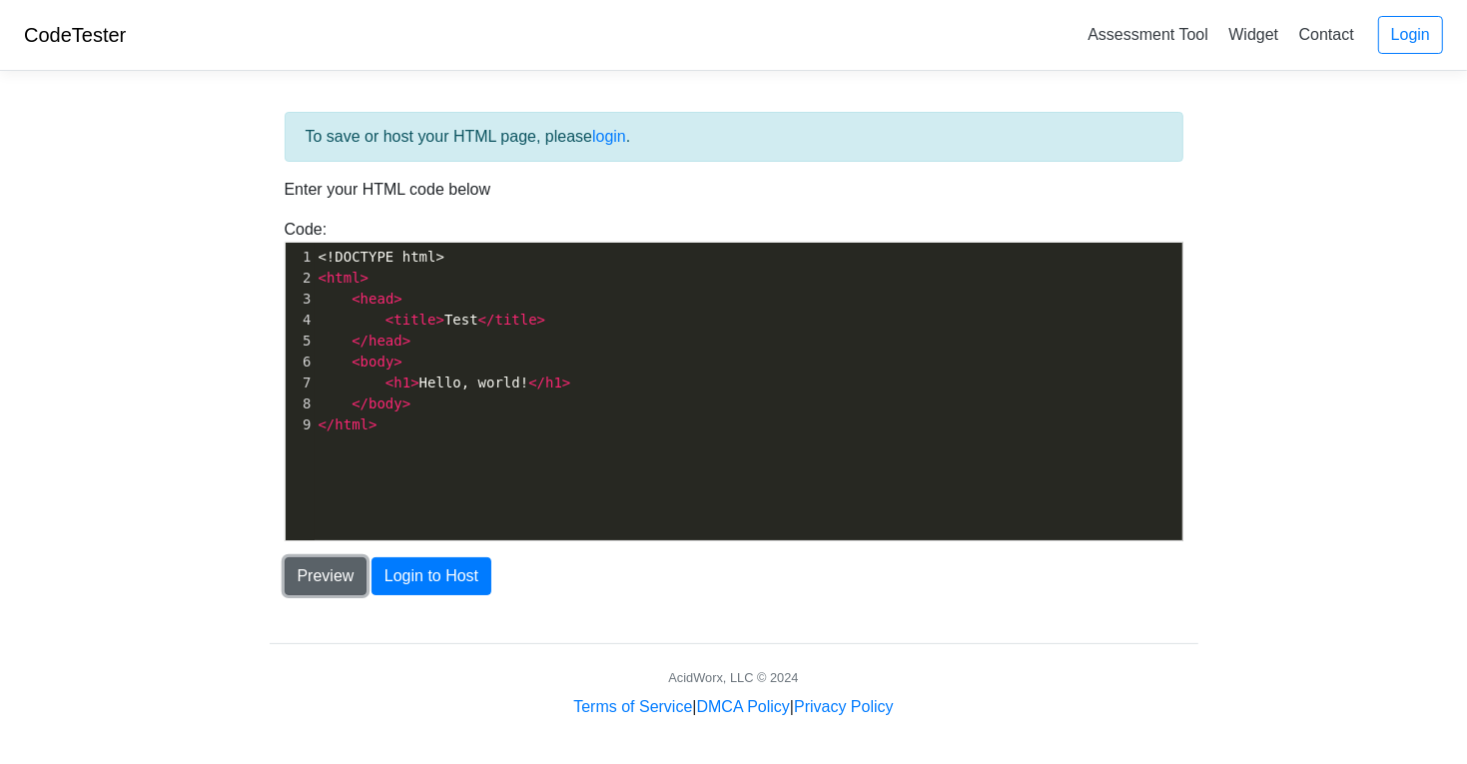
click at [350, 584] on button "Preview" at bounding box center [326, 576] width 83 height 38
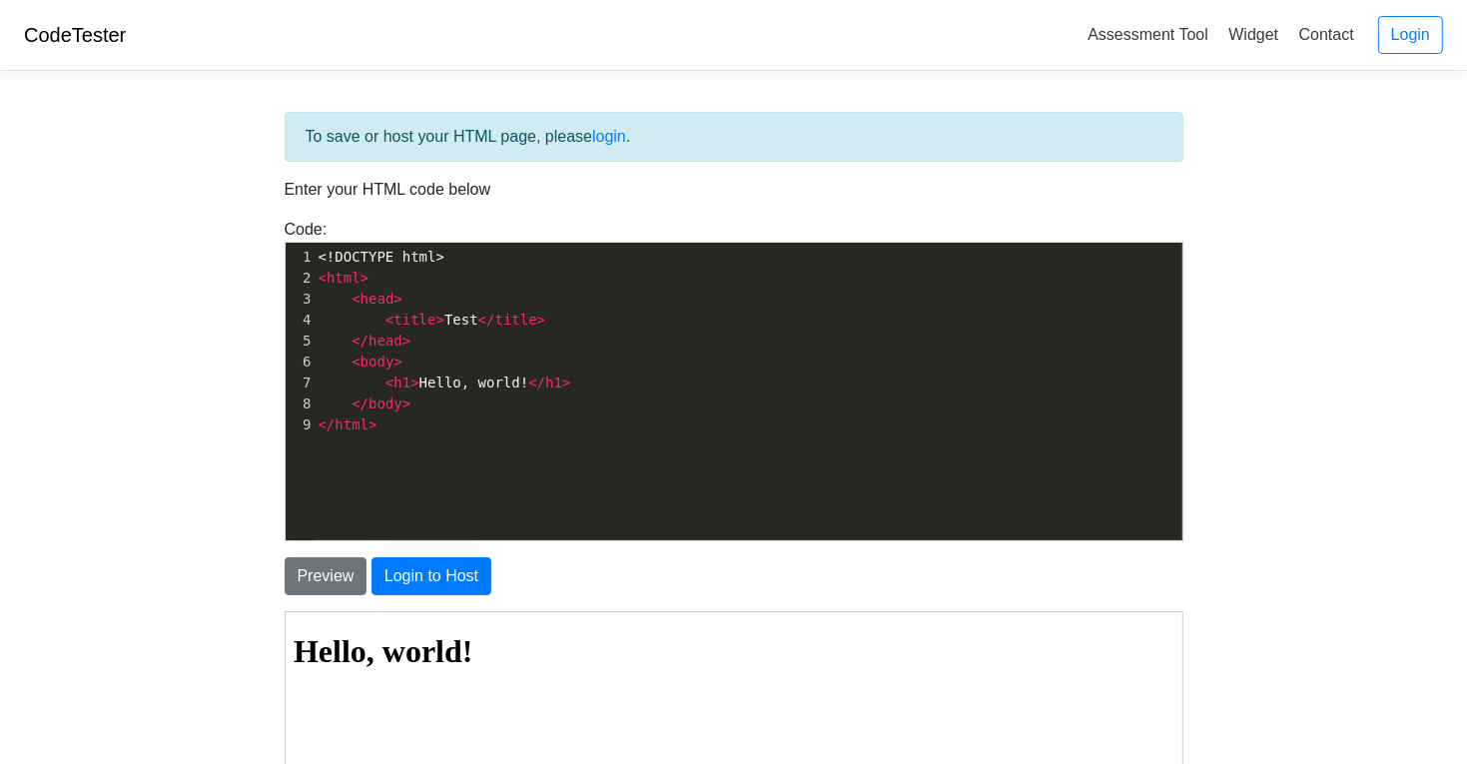
scroll to position [6, 0]
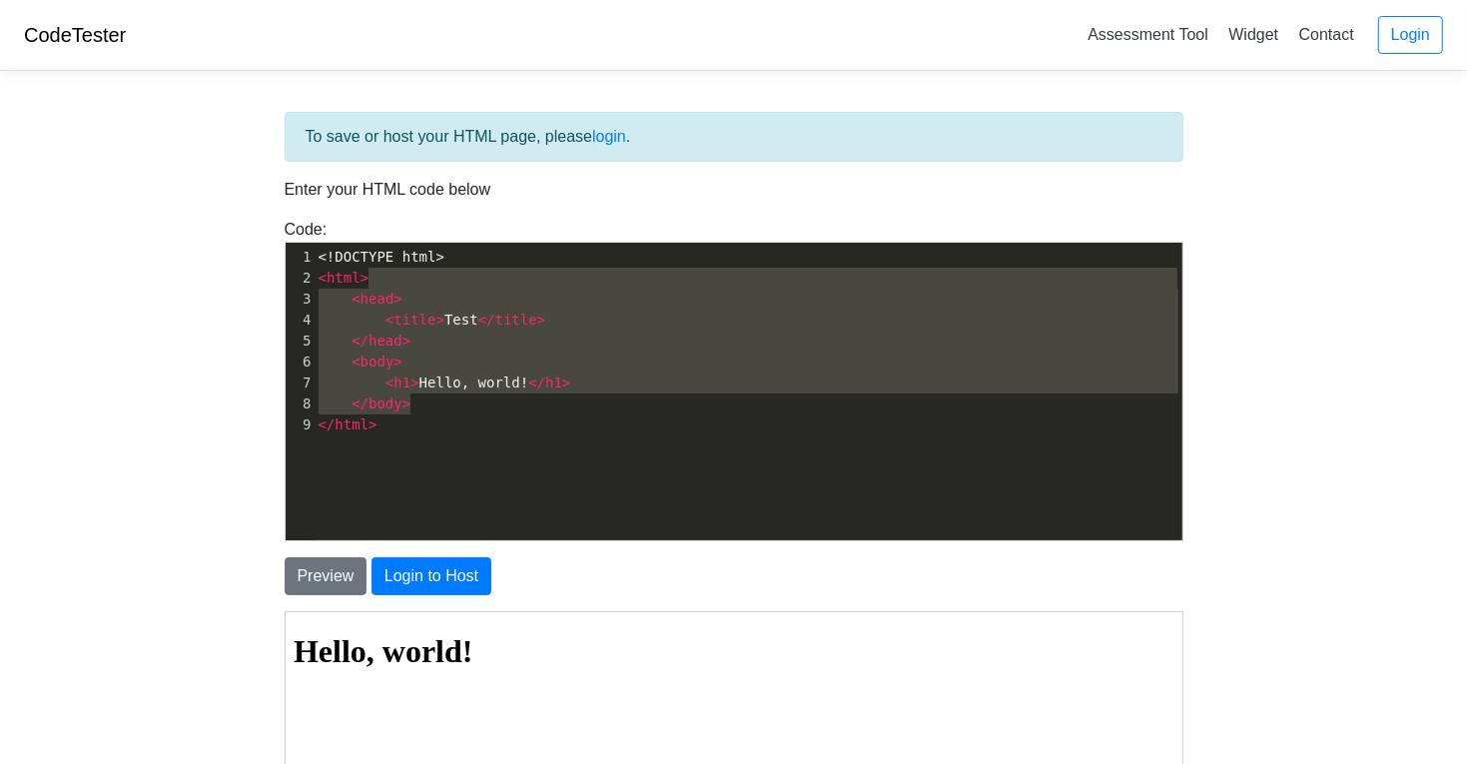
type textarea "<!DOCTYPE html> <html> <head> <title>Test</title> </head> <body> <h1>Hello, wor…"
drag, startPoint x: 507, startPoint y: 399, endPoint x: 389, endPoint y: 236, distance: 201.7
click at [389, 236] on div "Code: <!DOCTYPE html> <html> <head> <title>Test</title> </head> <body> <h1>Hell…" at bounding box center [734, 380] width 929 height 324
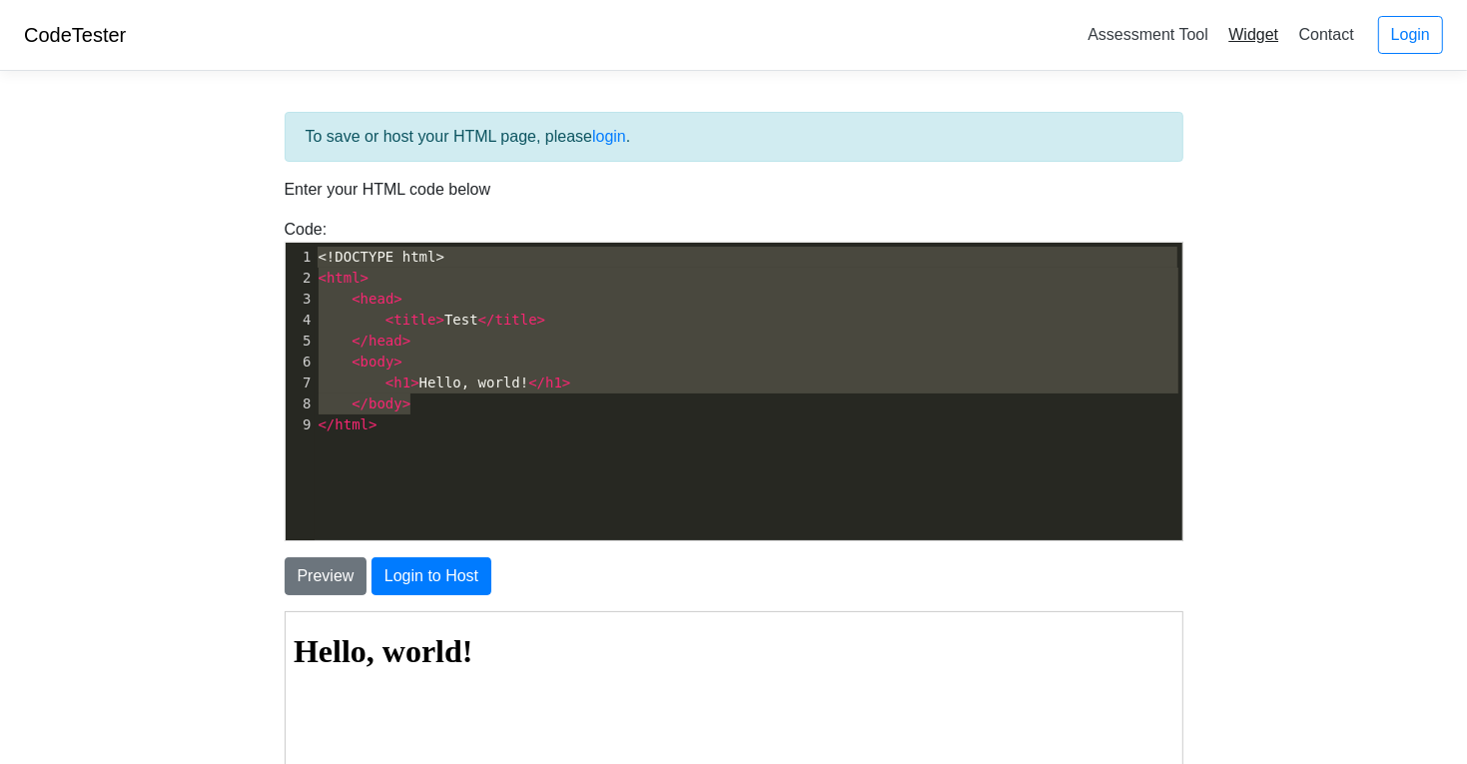
click at [1244, 38] on link "Widget" at bounding box center [1253, 34] width 66 height 33
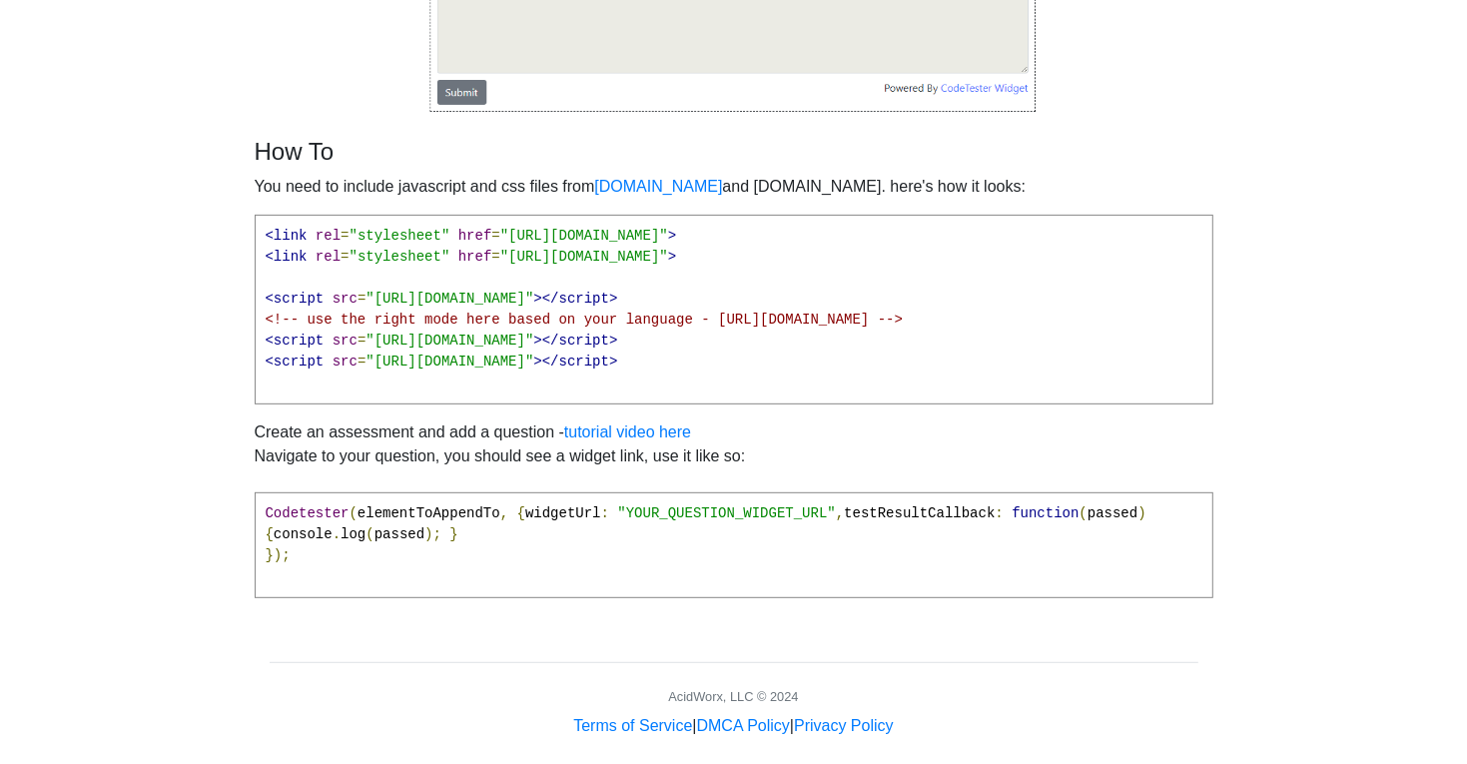
scroll to position [613, 0]
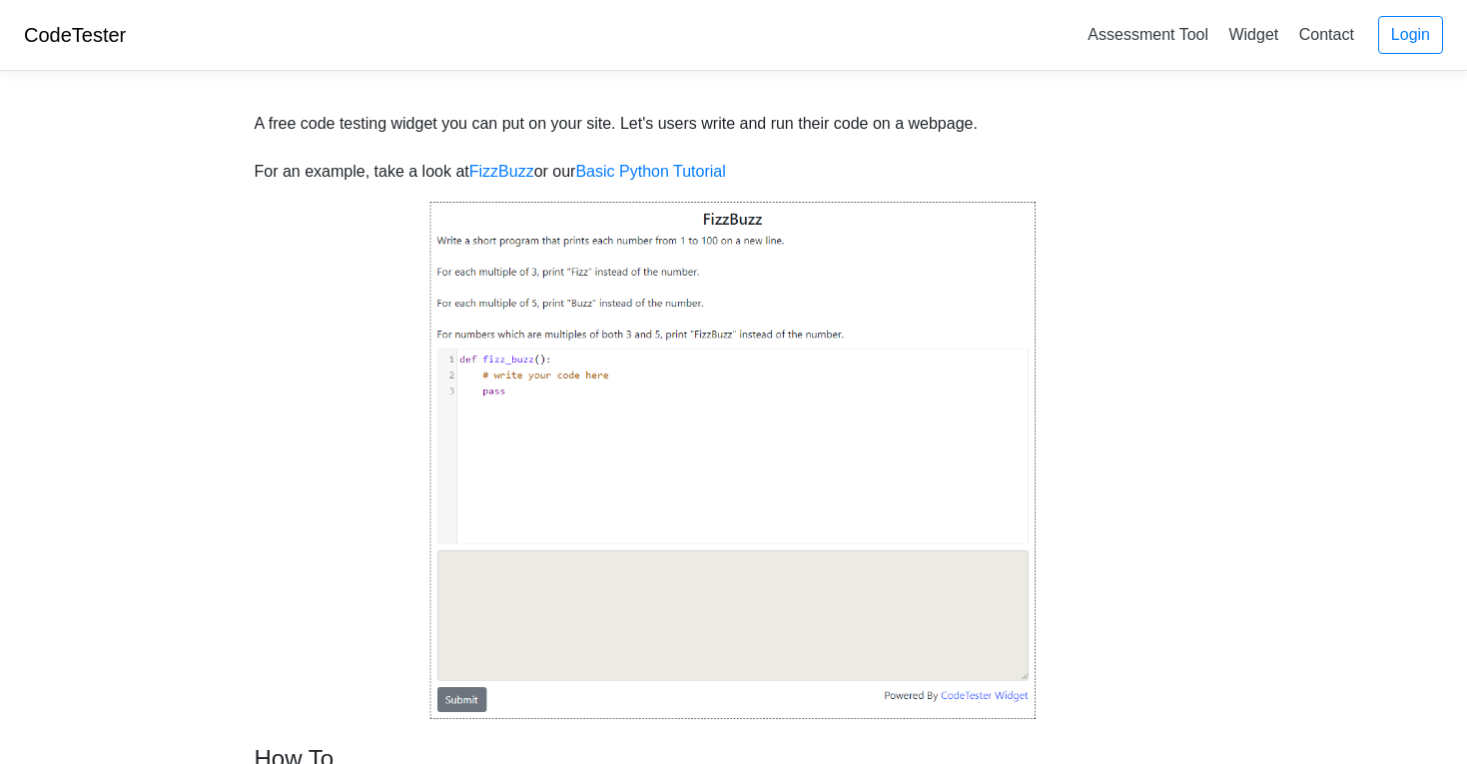
scroll to position [613, 0]
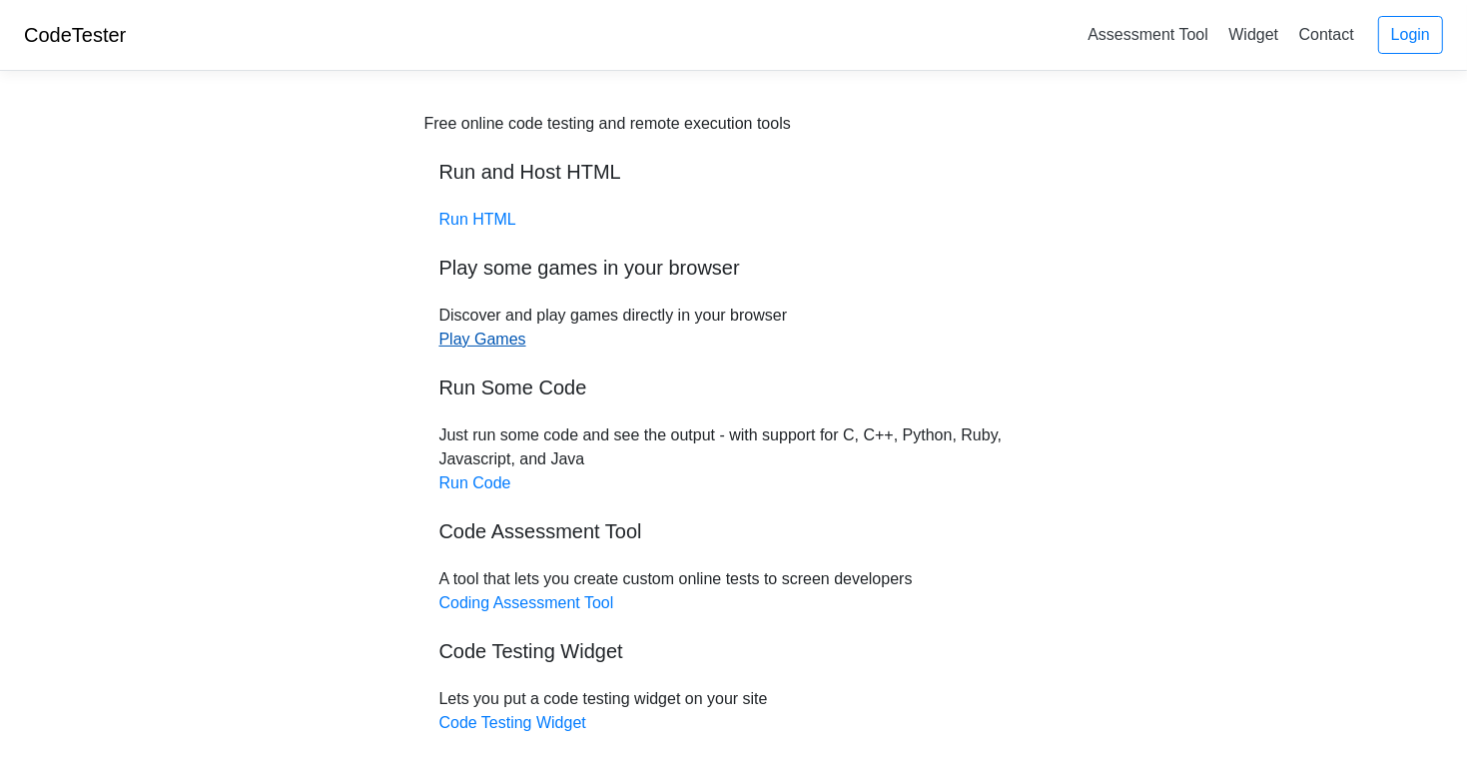
click at [507, 338] on link "Play Games" at bounding box center [482, 338] width 87 height 17
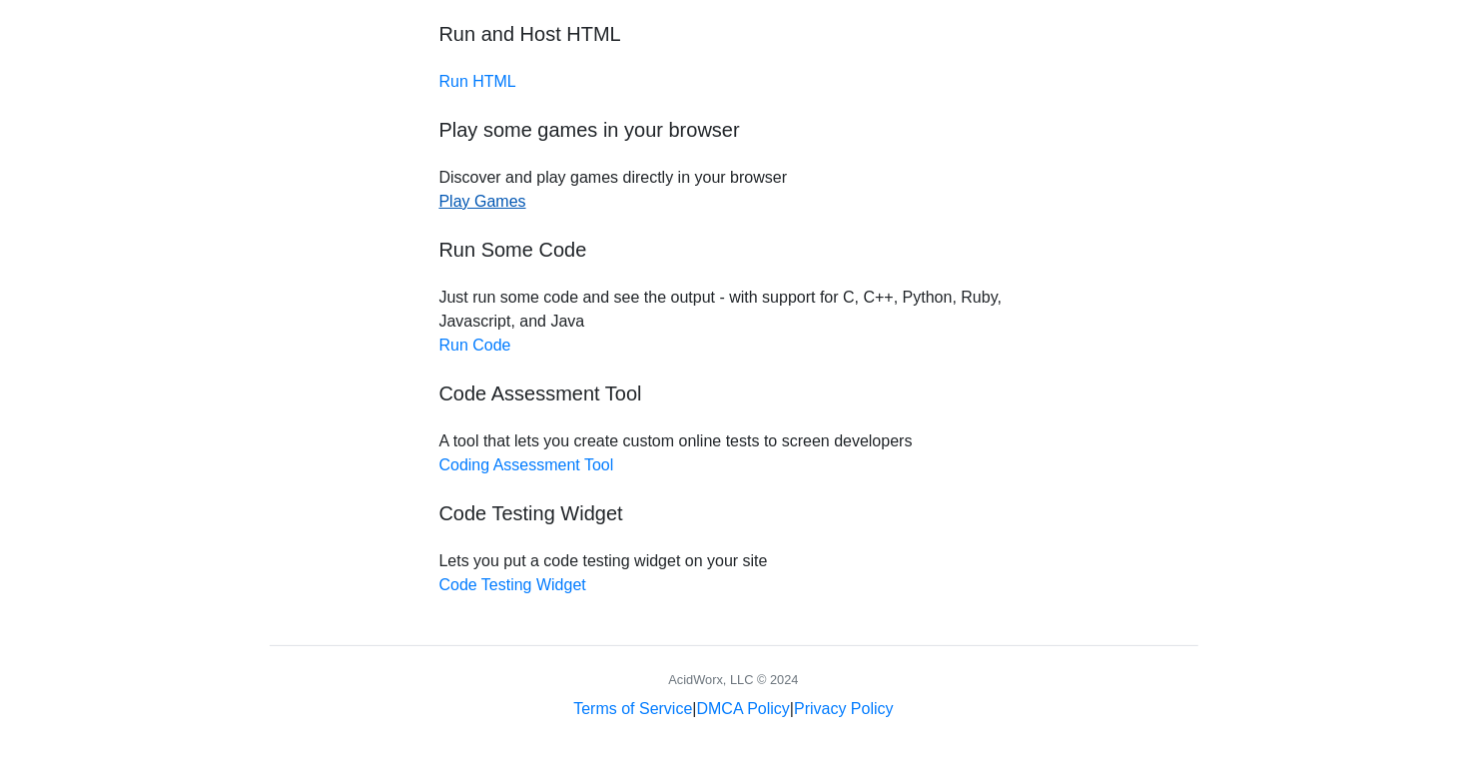
scroll to position [143, 0]
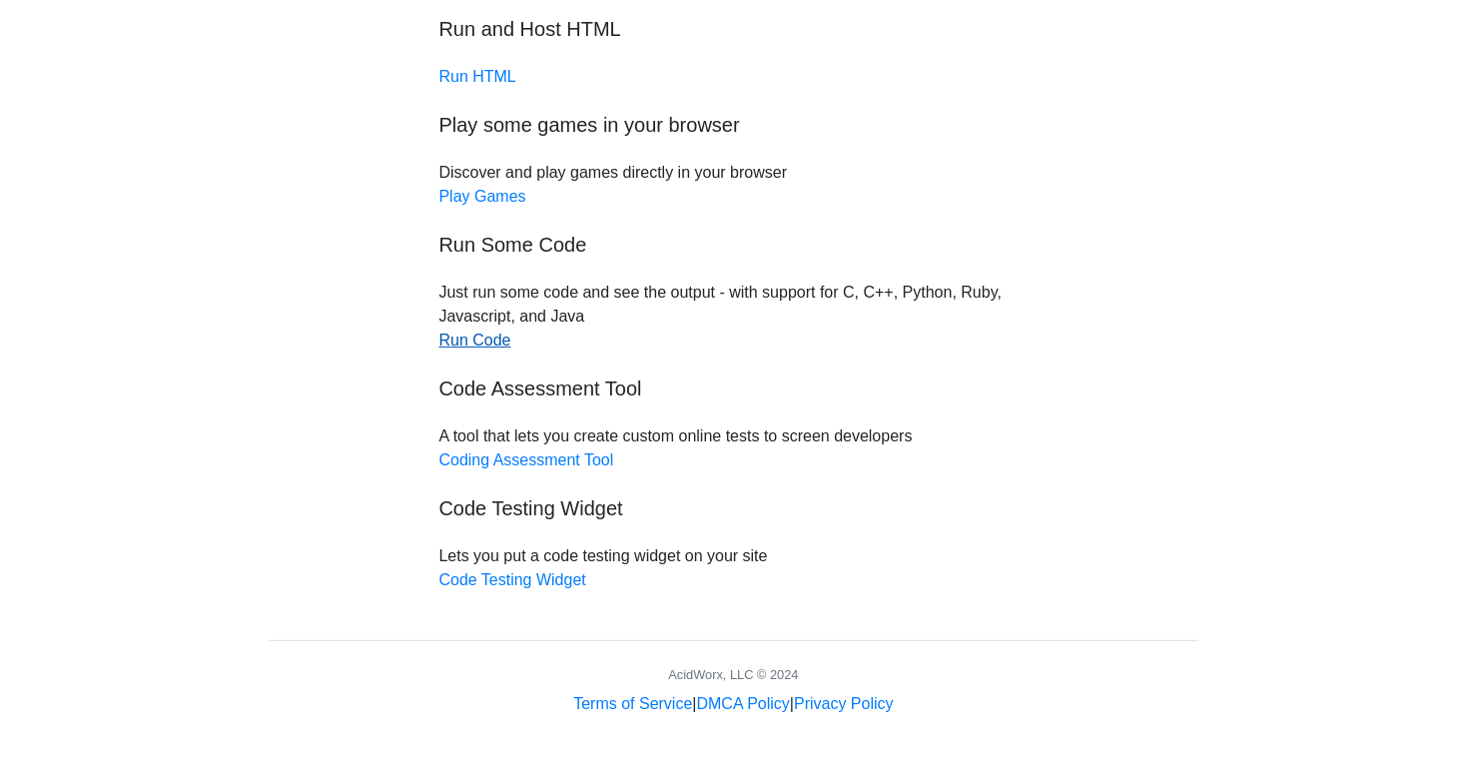
click at [504, 341] on link "Run Code" at bounding box center [475, 339] width 72 height 17
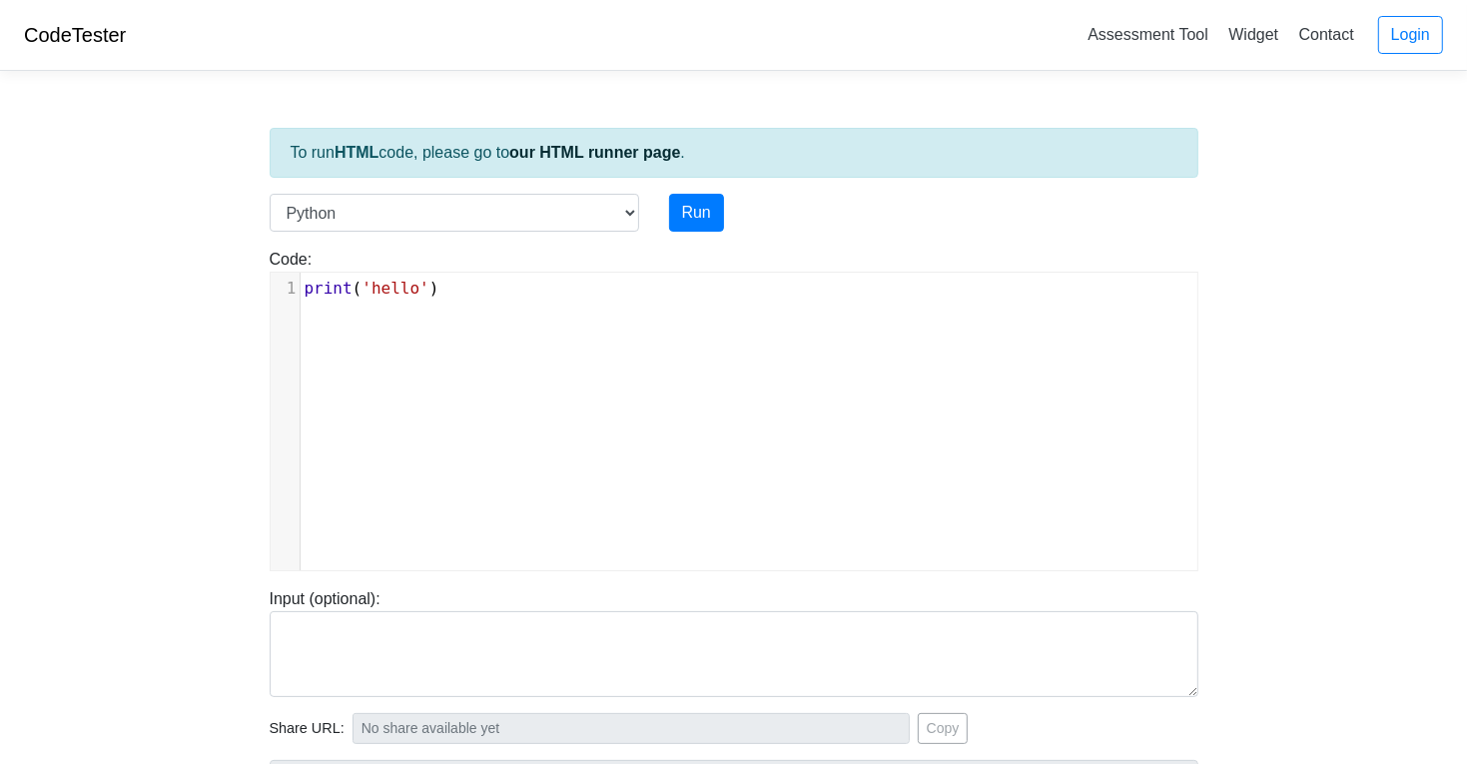
scroll to position [7, 0]
type textarea "print('hello')"
drag, startPoint x: 486, startPoint y: 298, endPoint x: 130, endPoint y: 277, distance: 357.1
click at [130, 277] on body "CodeTester Assessment Tool Widget Contact Login To run HTML code, please go to …" at bounding box center [733, 532] width 1467 height 1065
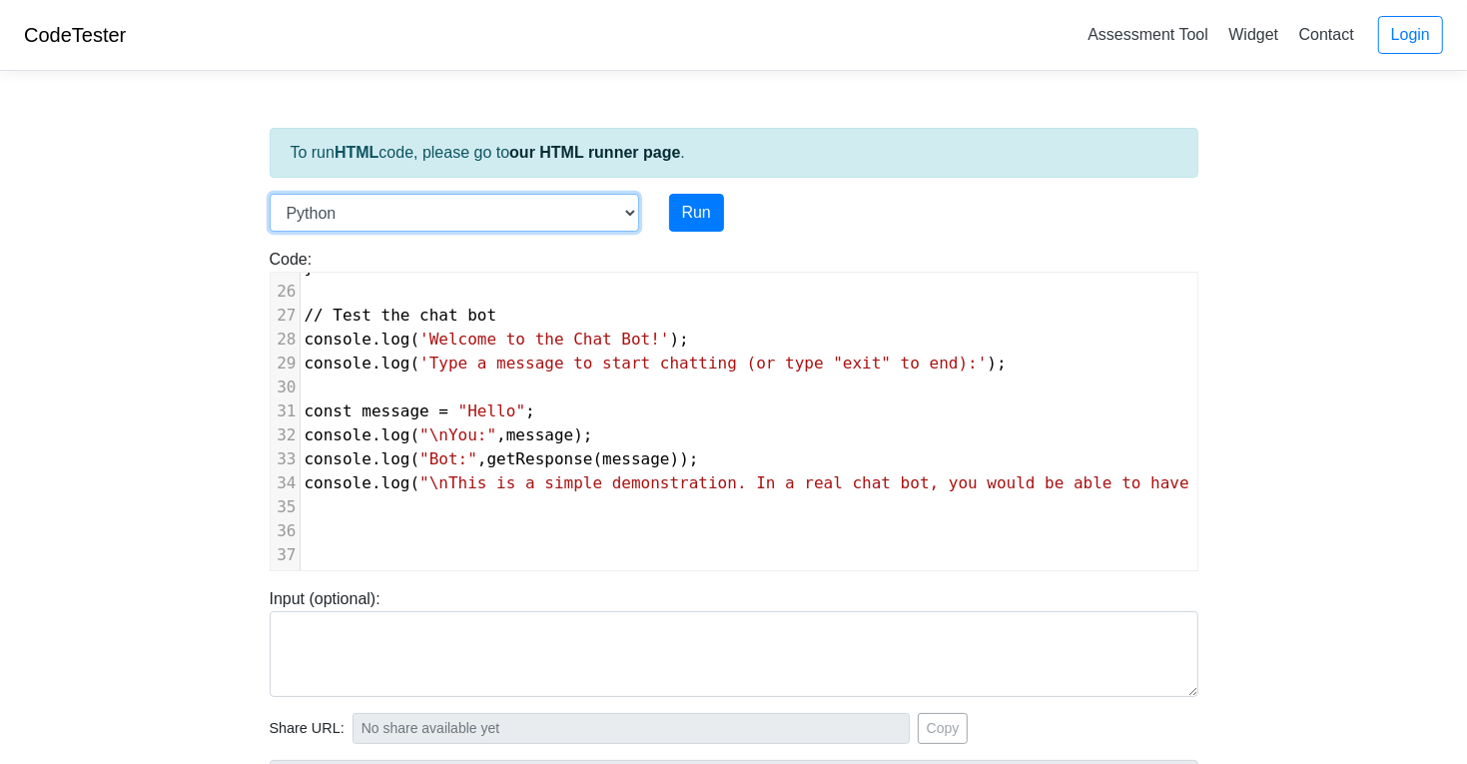
click at [357, 196] on select "C C++ Go Java Javascript Python Ruby" at bounding box center [454, 213] width 369 height 38
select select "javascript"
click at [270, 194] on select "C C++ Go Java Javascript Python Ruby" at bounding box center [454, 213] width 369 height 38
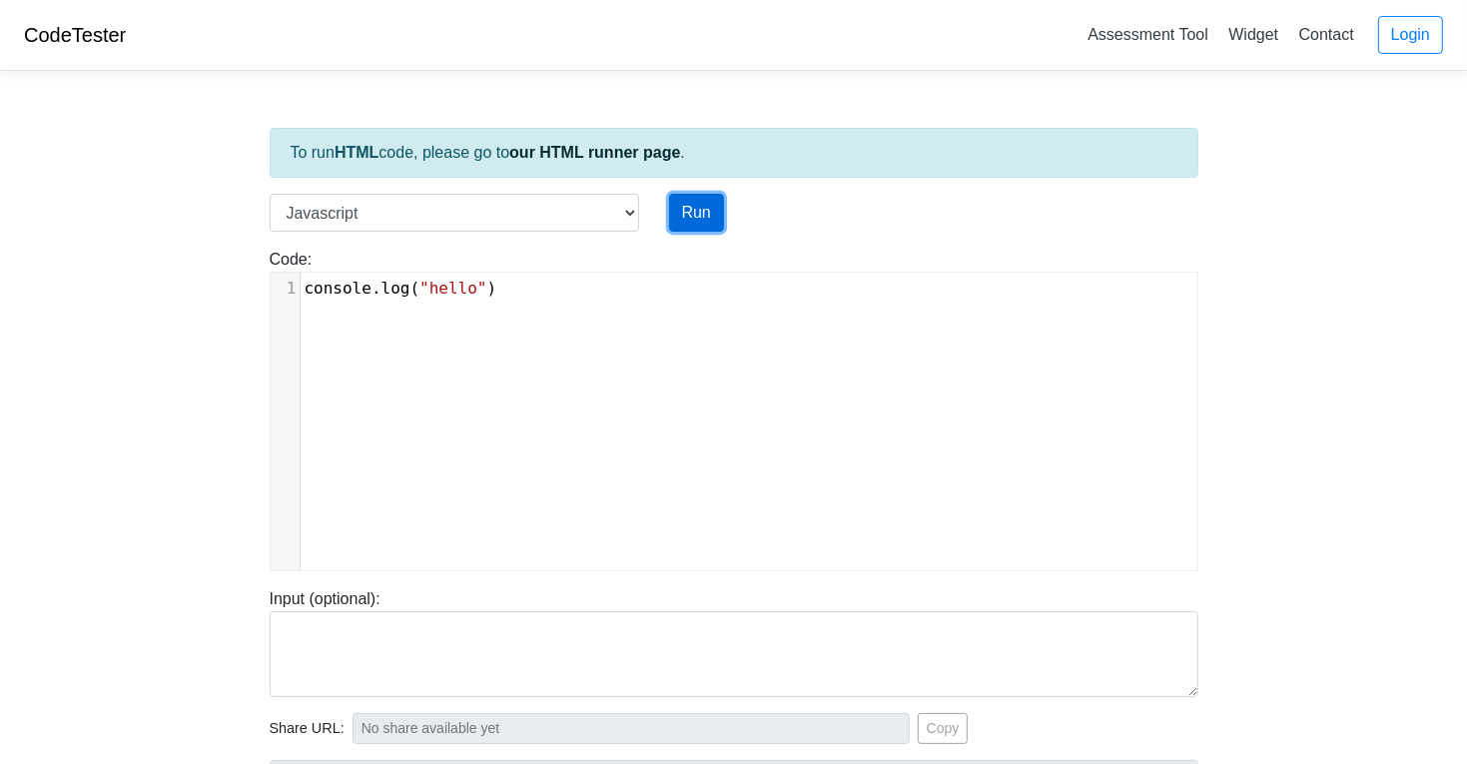
click at [690, 205] on button "Run" at bounding box center [696, 213] width 55 height 38
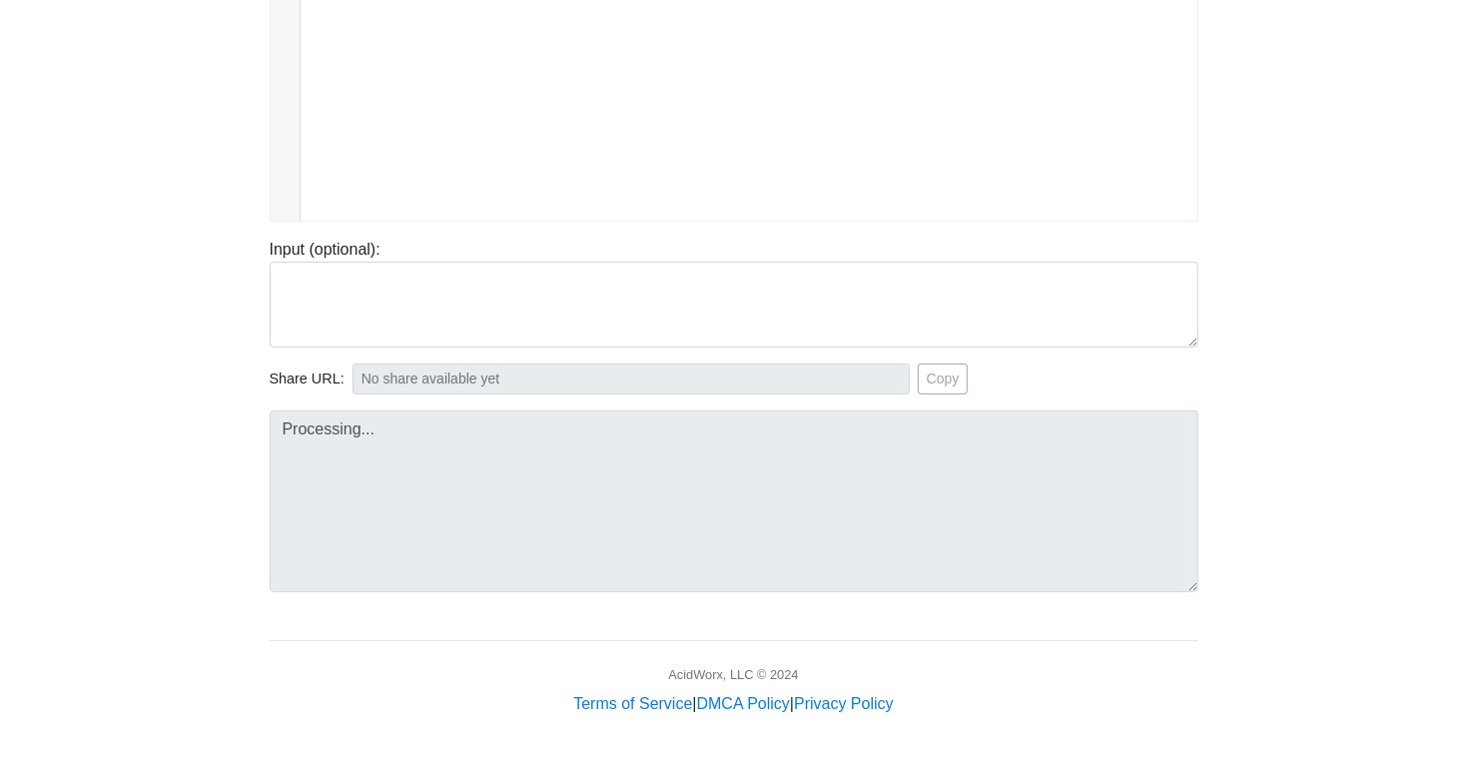
type input "https://codetester.io/runner?s=D9lpkMPRWn"
type textarea "Stdout: hello"
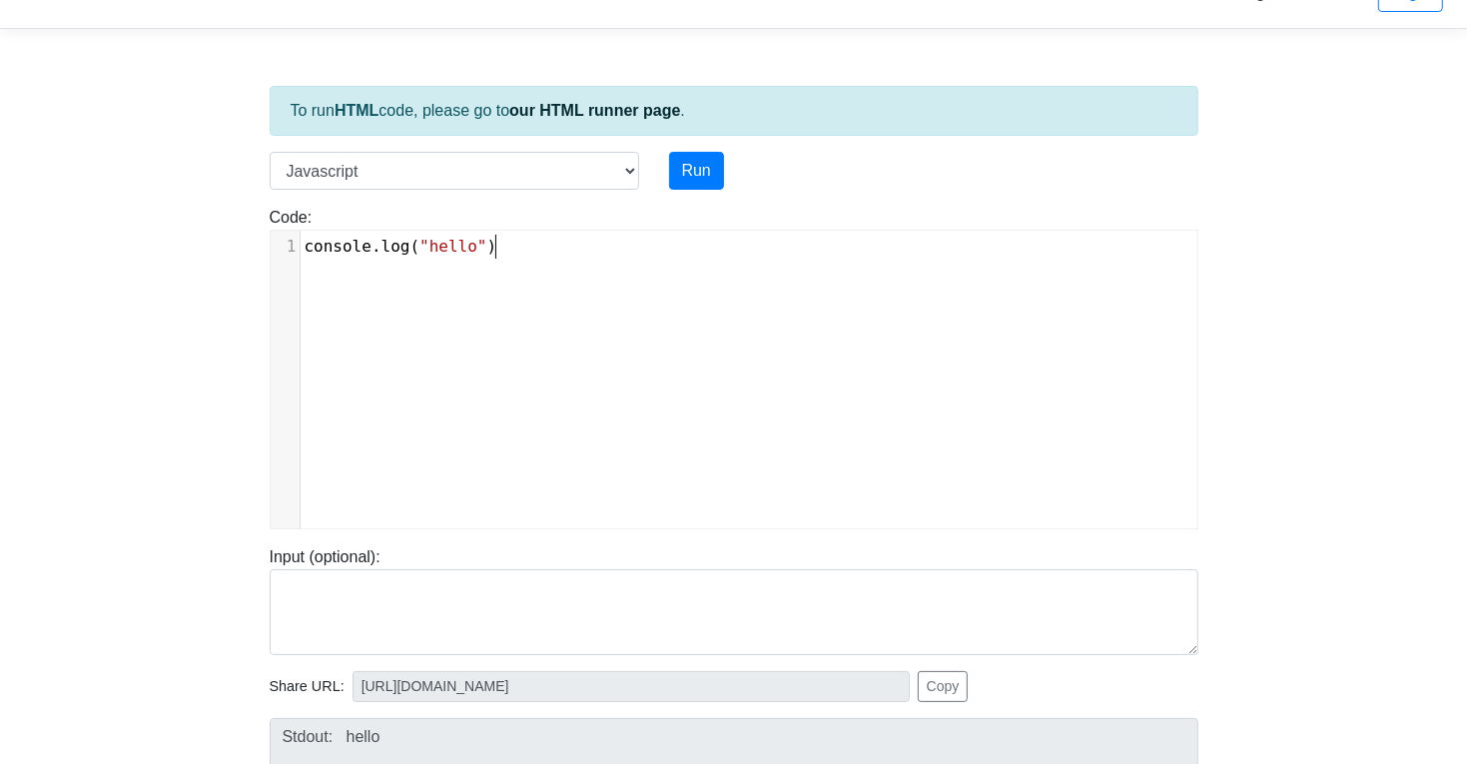
scroll to position [7, 0]
click at [561, 268] on div "xxxxxxxxxx 1 console . log ( "hello" )" at bounding box center [749, 394] width 957 height 327
drag, startPoint x: 553, startPoint y: 261, endPoint x: -18, endPoint y: 267, distance: 571.2
click at [0, 267] on html "CodeTester Assessment Tool Widget Contact Login To run HTML code, please go to …" at bounding box center [733, 514] width 1467 height 1113
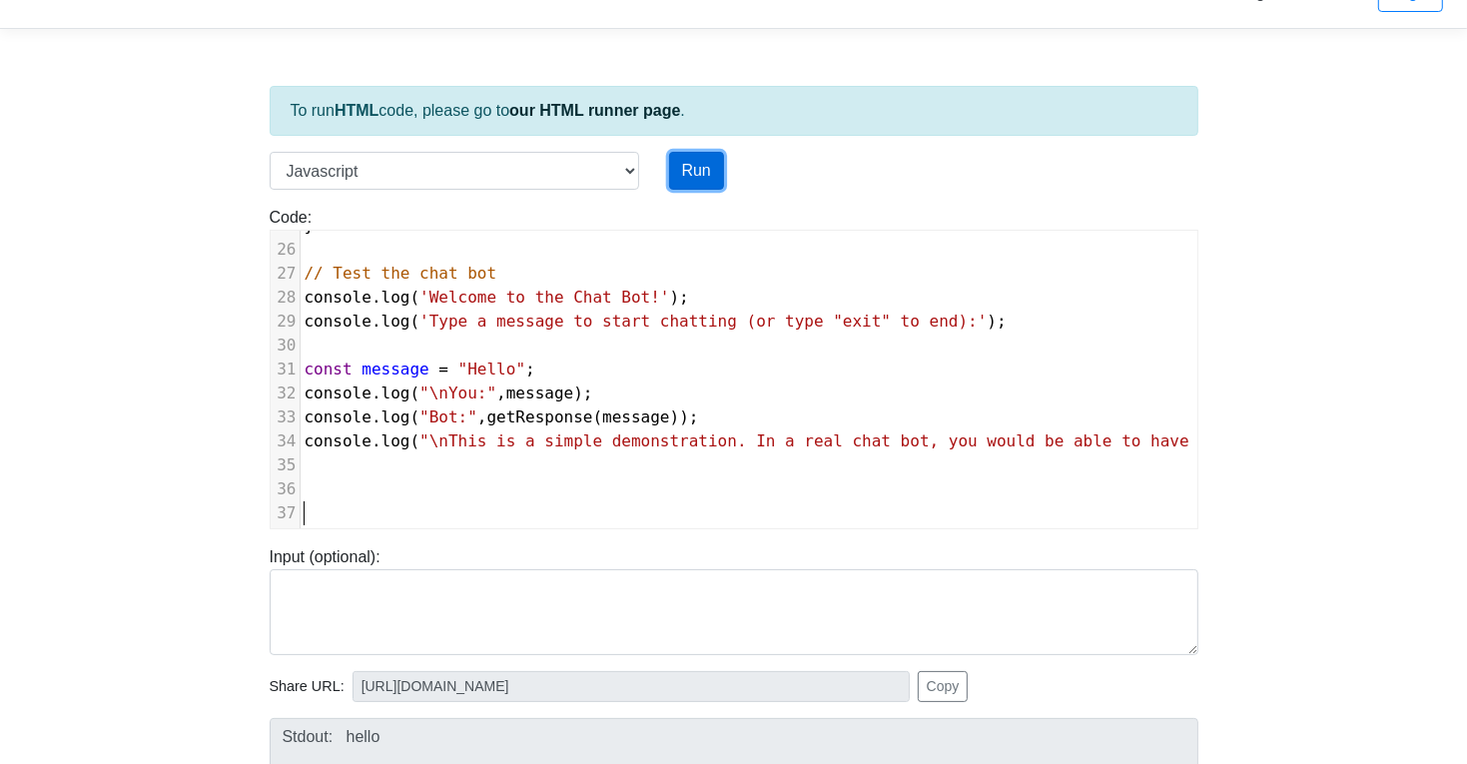
click at [705, 168] on button "Run" at bounding box center [696, 171] width 55 height 38
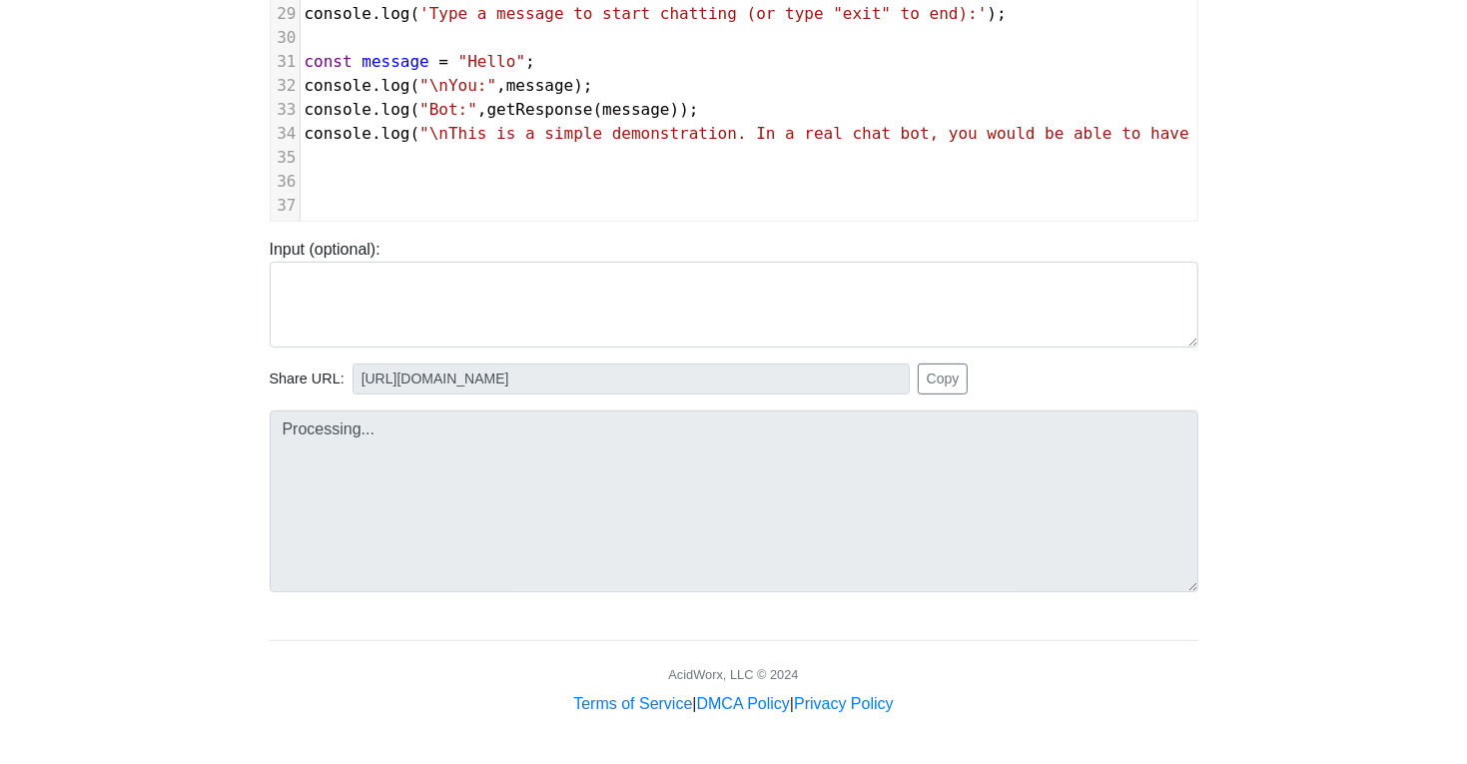
type input "https://codetester.io/runner?s=mVzERw6yWe"
type textarea "Stdout: Welcome to the Chat Bot! Type a message to start chatting (or type "exi…"
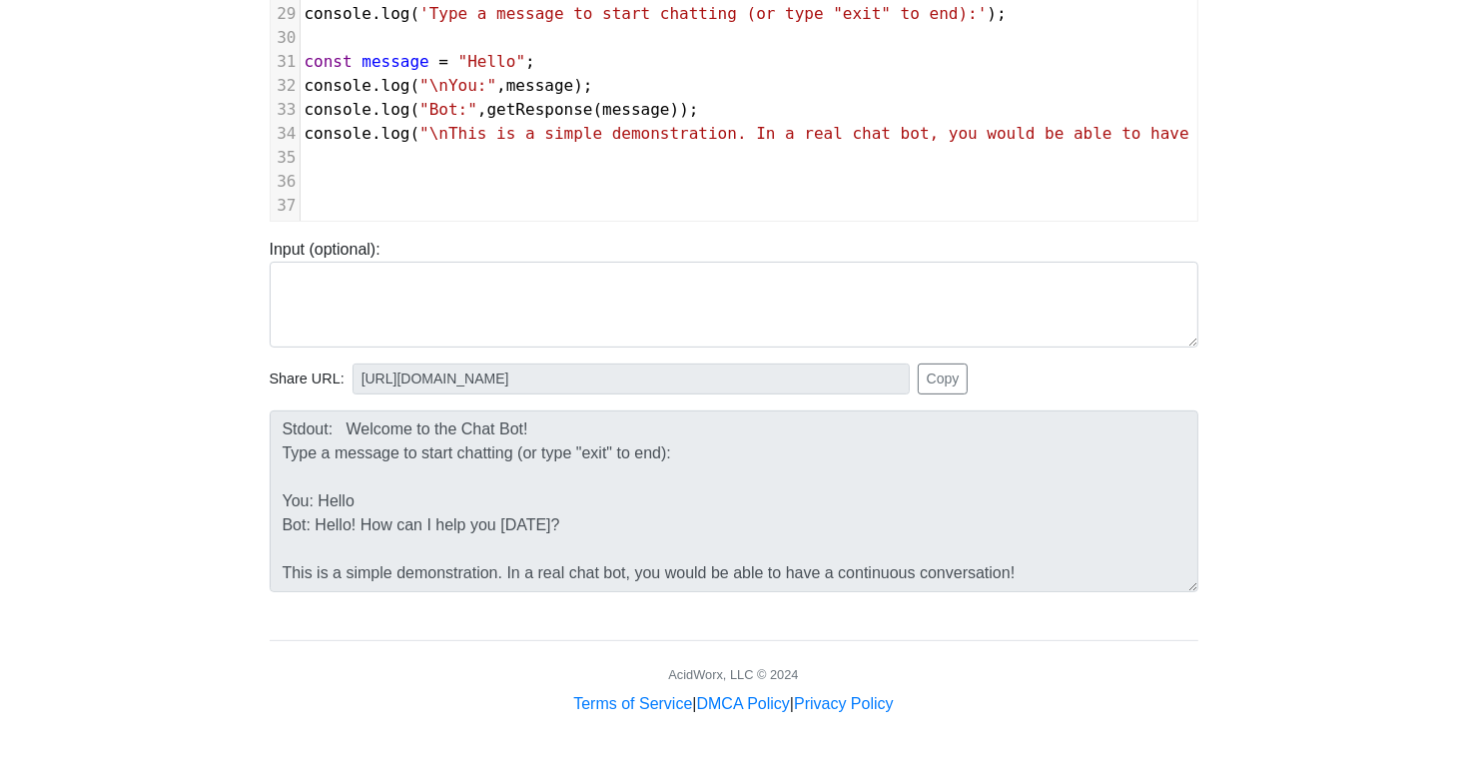
scroll to position [0, 0]
click at [943, 380] on button "Copy" at bounding box center [943, 378] width 51 height 31
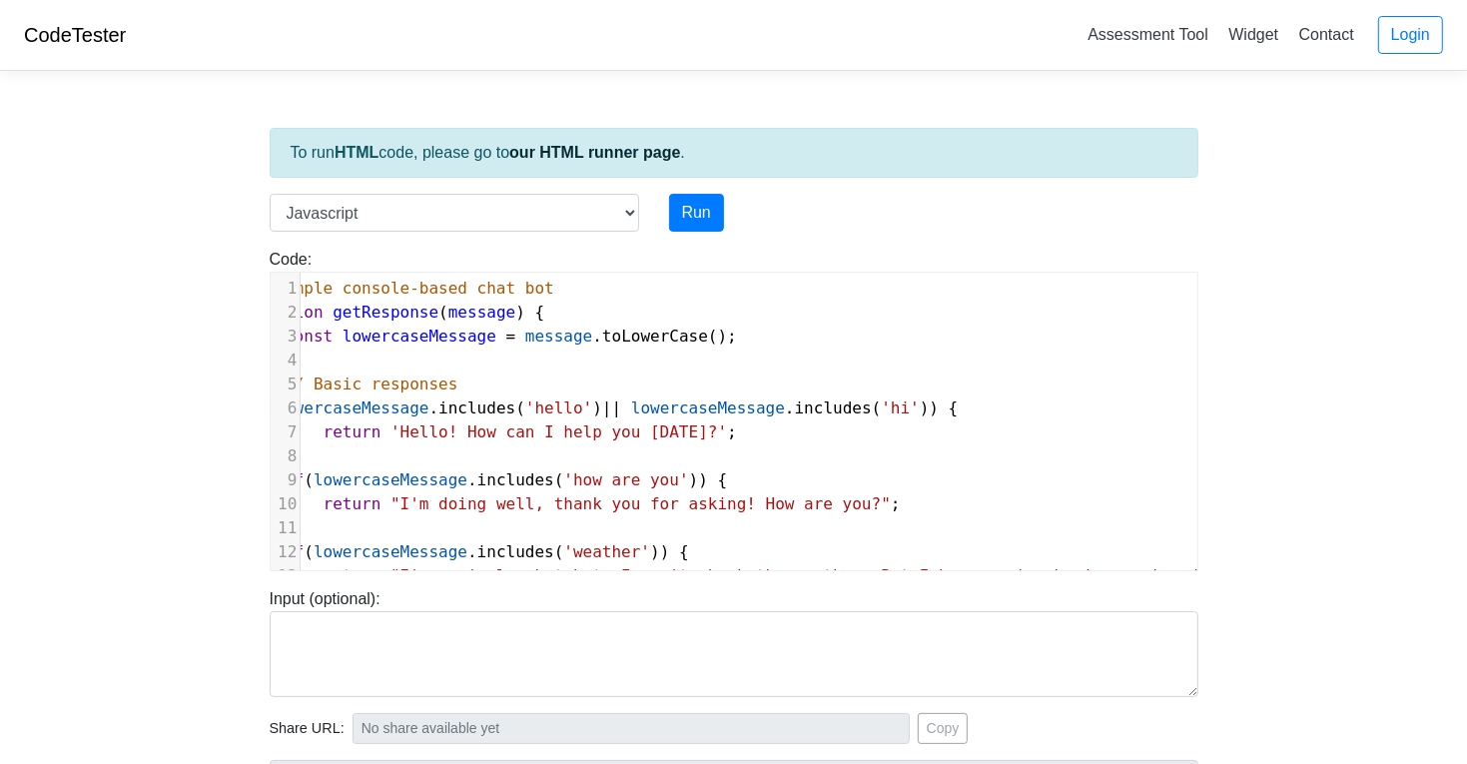
scroll to position [349, 0]
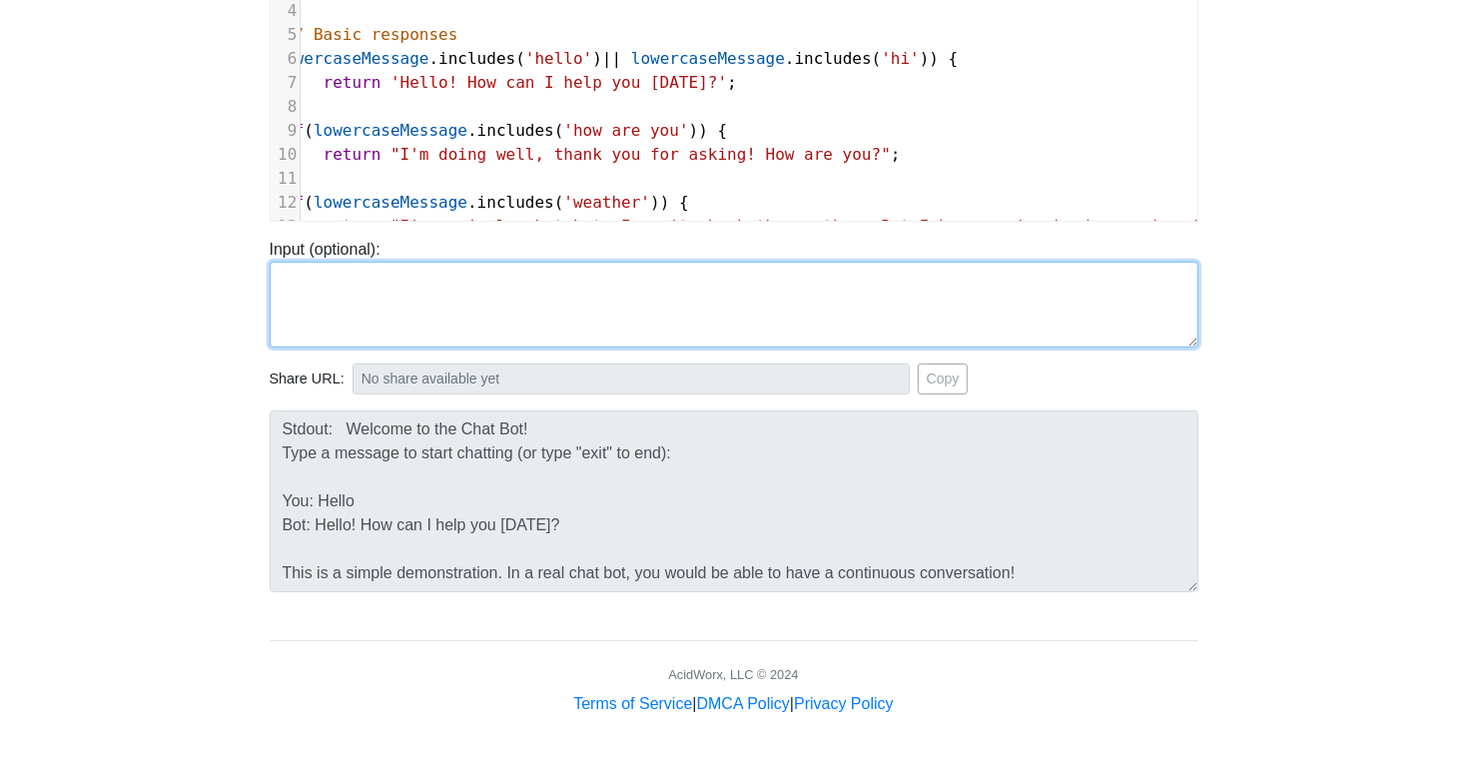
click at [581, 313] on textarea at bounding box center [734, 305] width 929 height 86
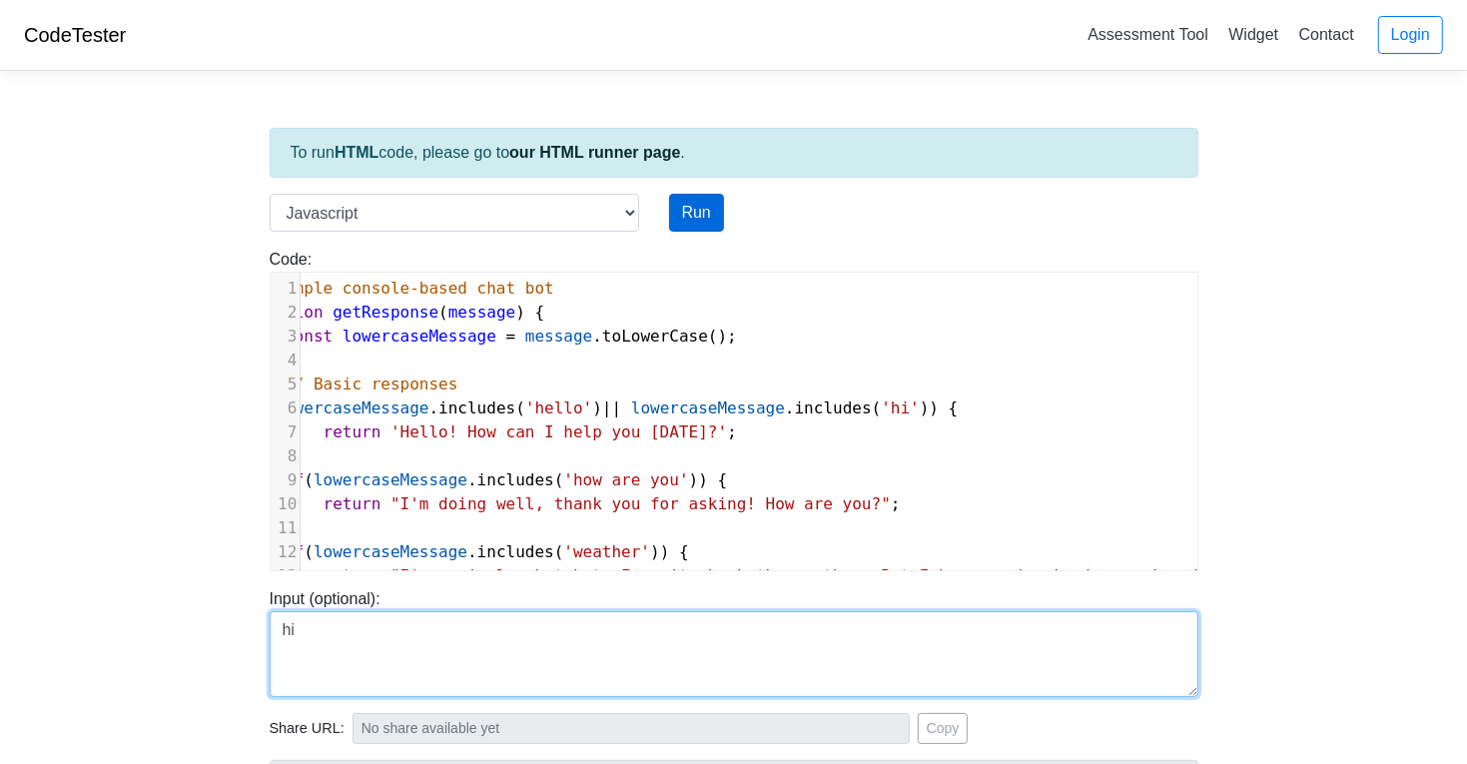
type textarea "hi"
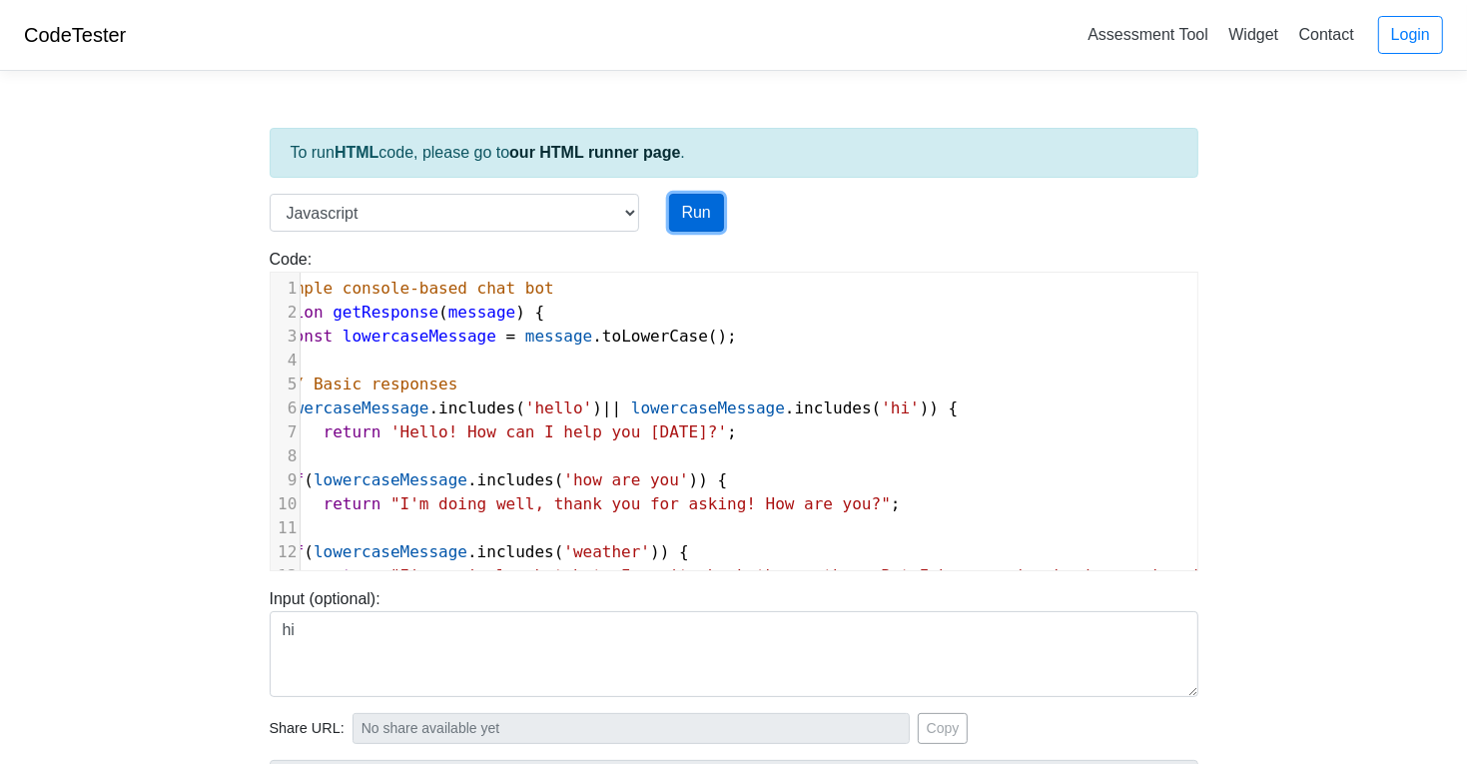
click at [703, 219] on button "Run" at bounding box center [696, 213] width 55 height 38
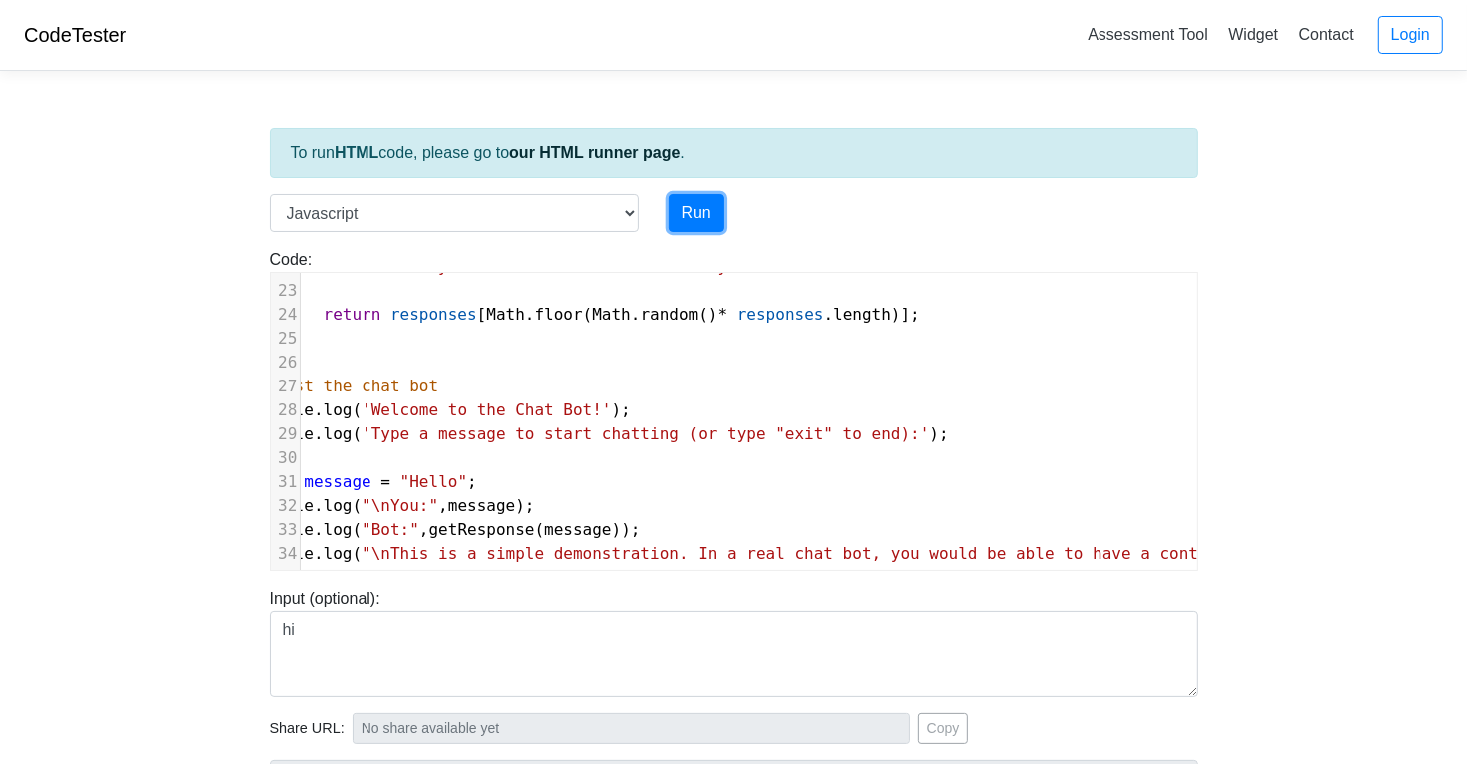
scroll to position [349, 0]
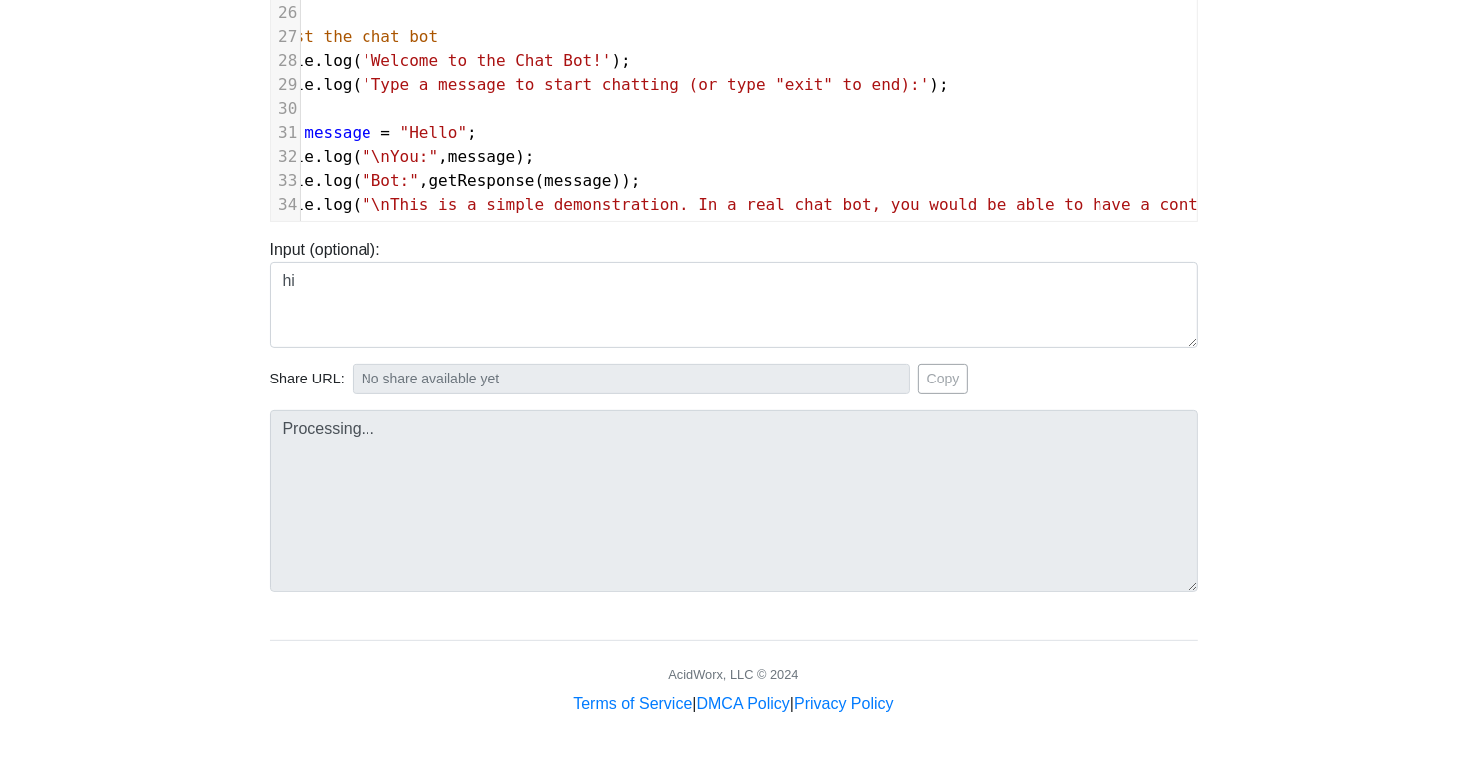
type input "[URL][DOMAIN_NAME]"
type textarea "Stdout: Welcome to the Chat Bot! Type a message to start chatting (or type "exi…"
